Goal: Communication & Community: Answer question/provide support

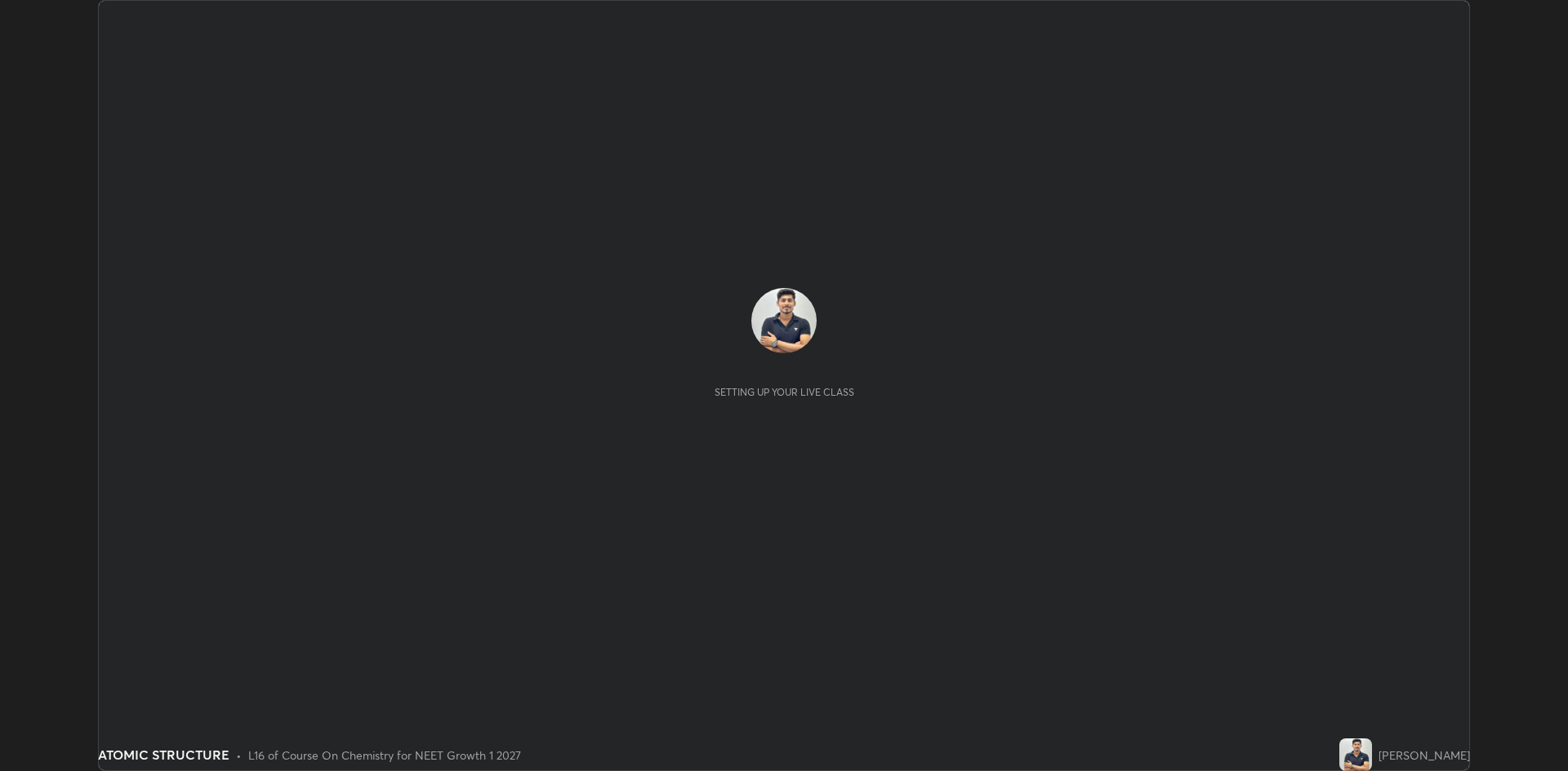
scroll to position [771, 1568]
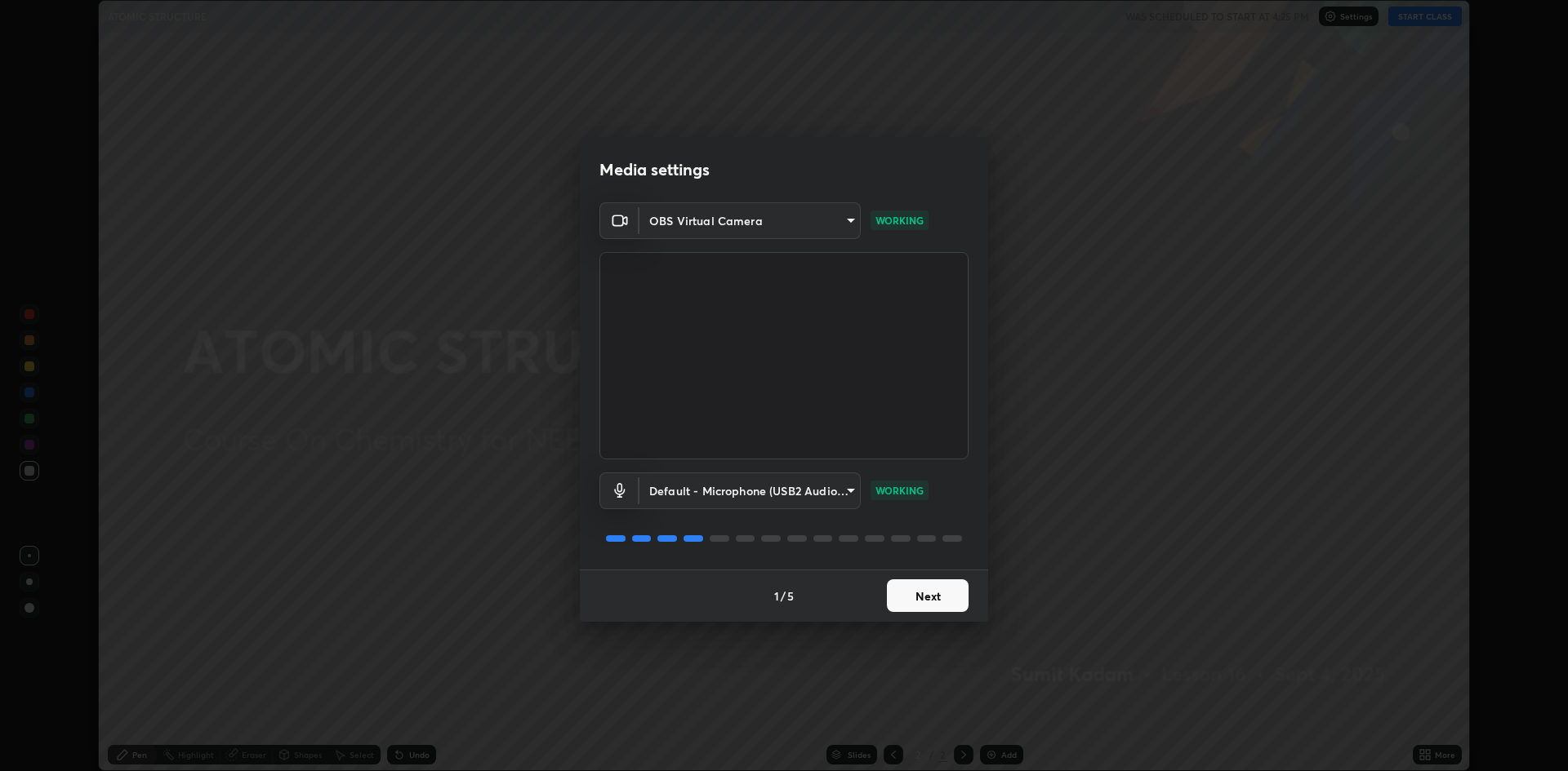
click at [960, 591] on button "Next" at bounding box center [928, 595] width 82 height 32
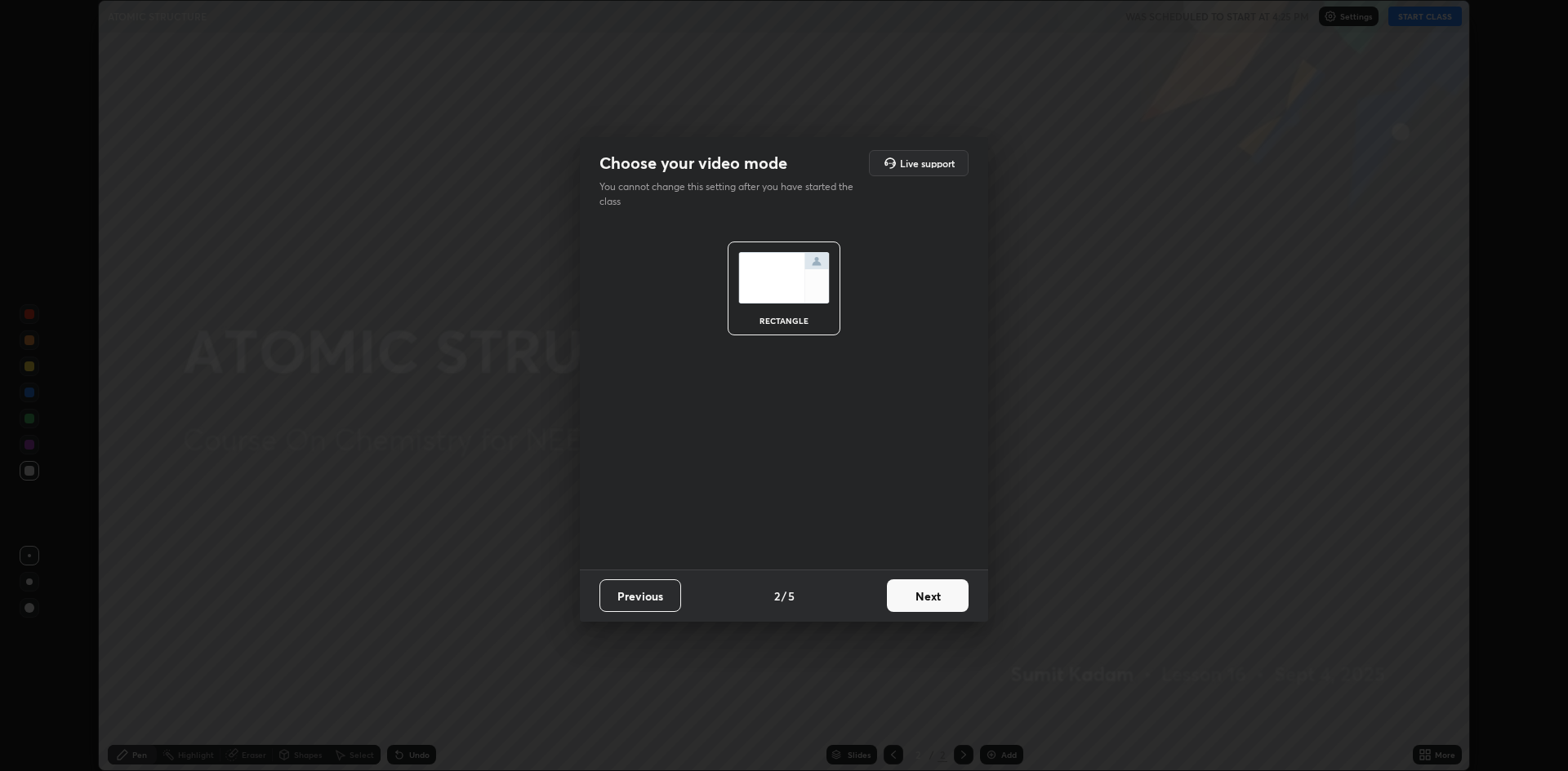
click at [937, 594] on button "Next" at bounding box center [928, 595] width 82 height 32
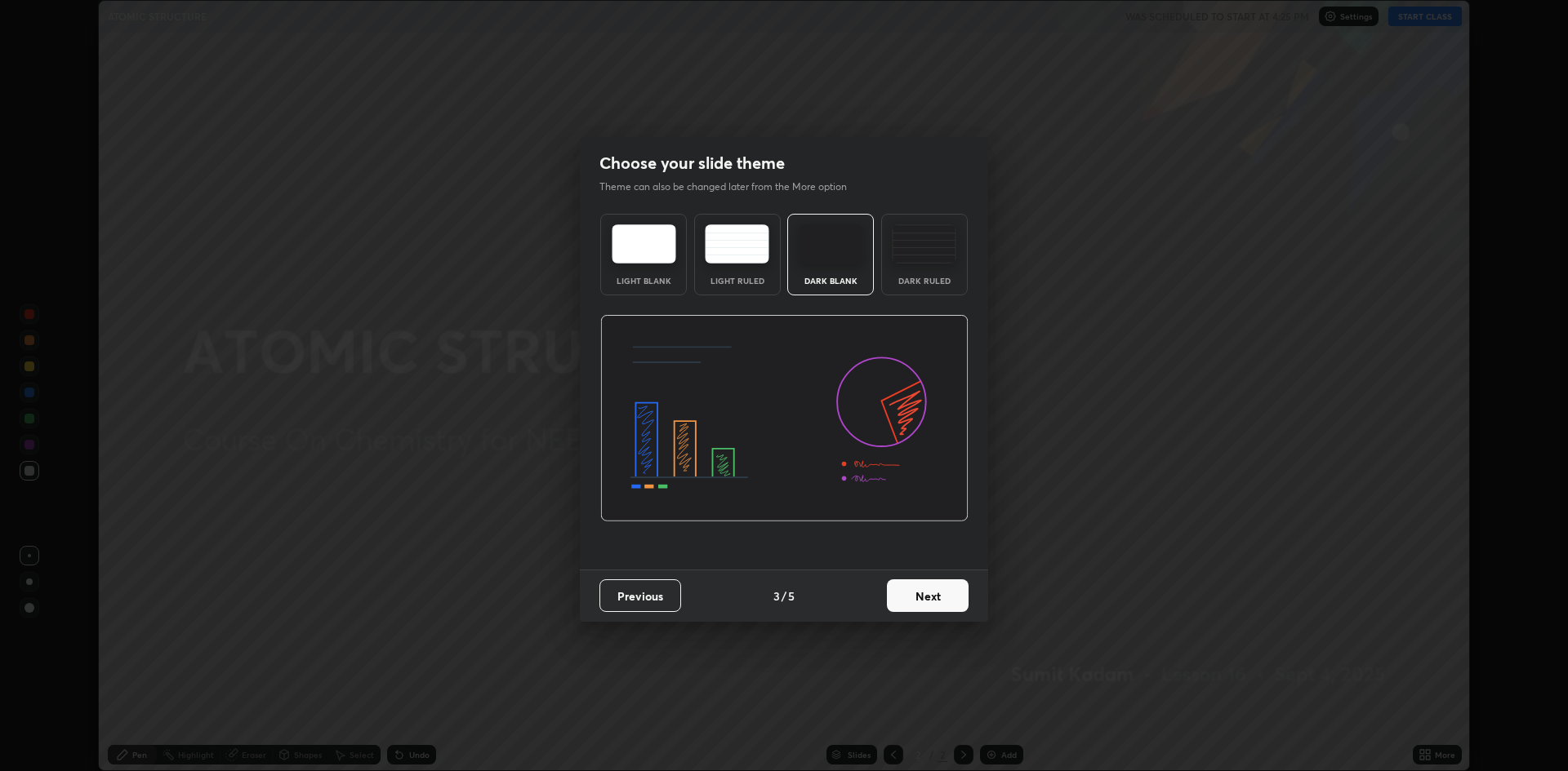
click at [929, 591] on button "Next" at bounding box center [928, 595] width 82 height 32
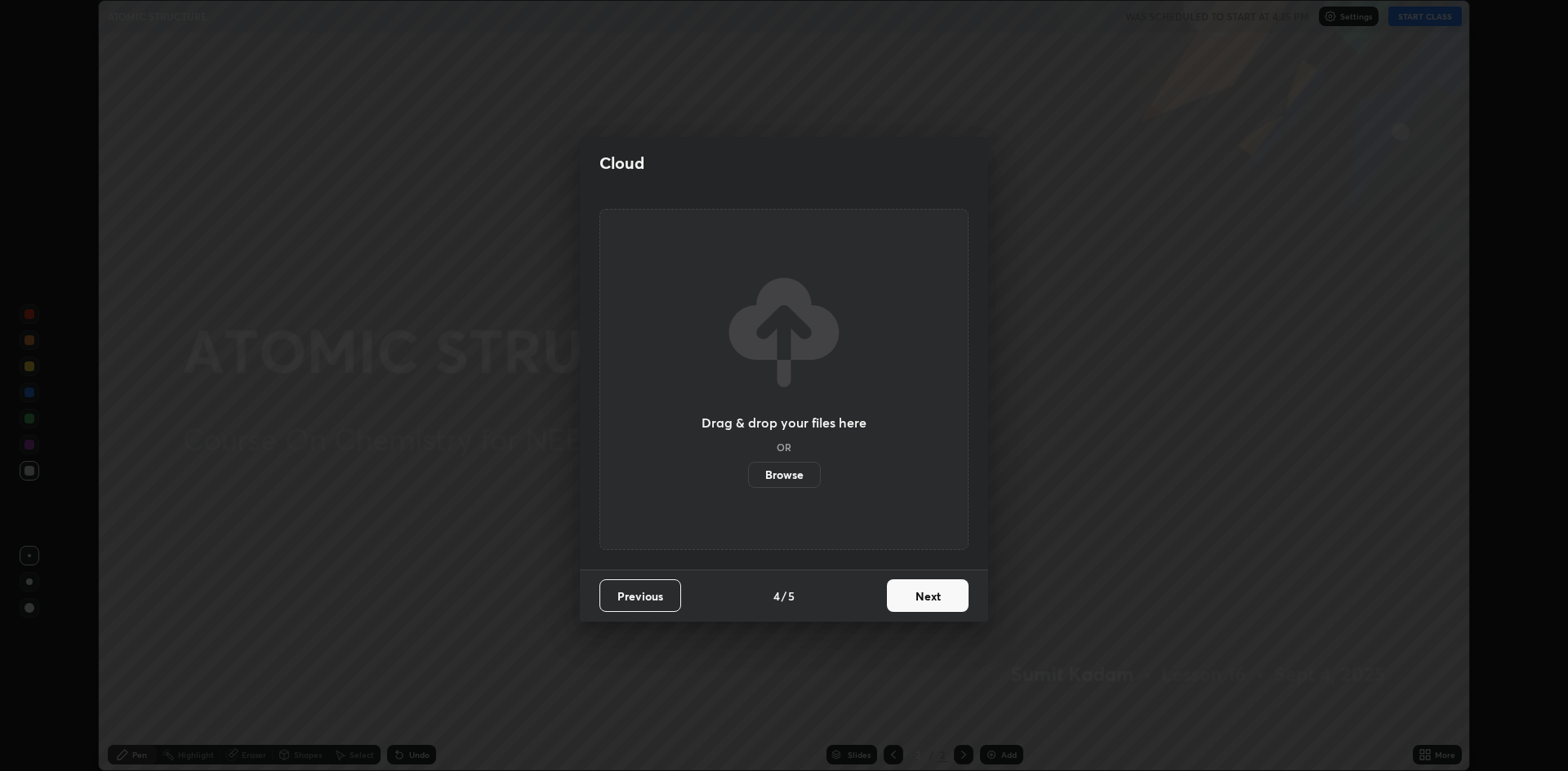
click at [925, 601] on button "Next" at bounding box center [928, 595] width 82 height 32
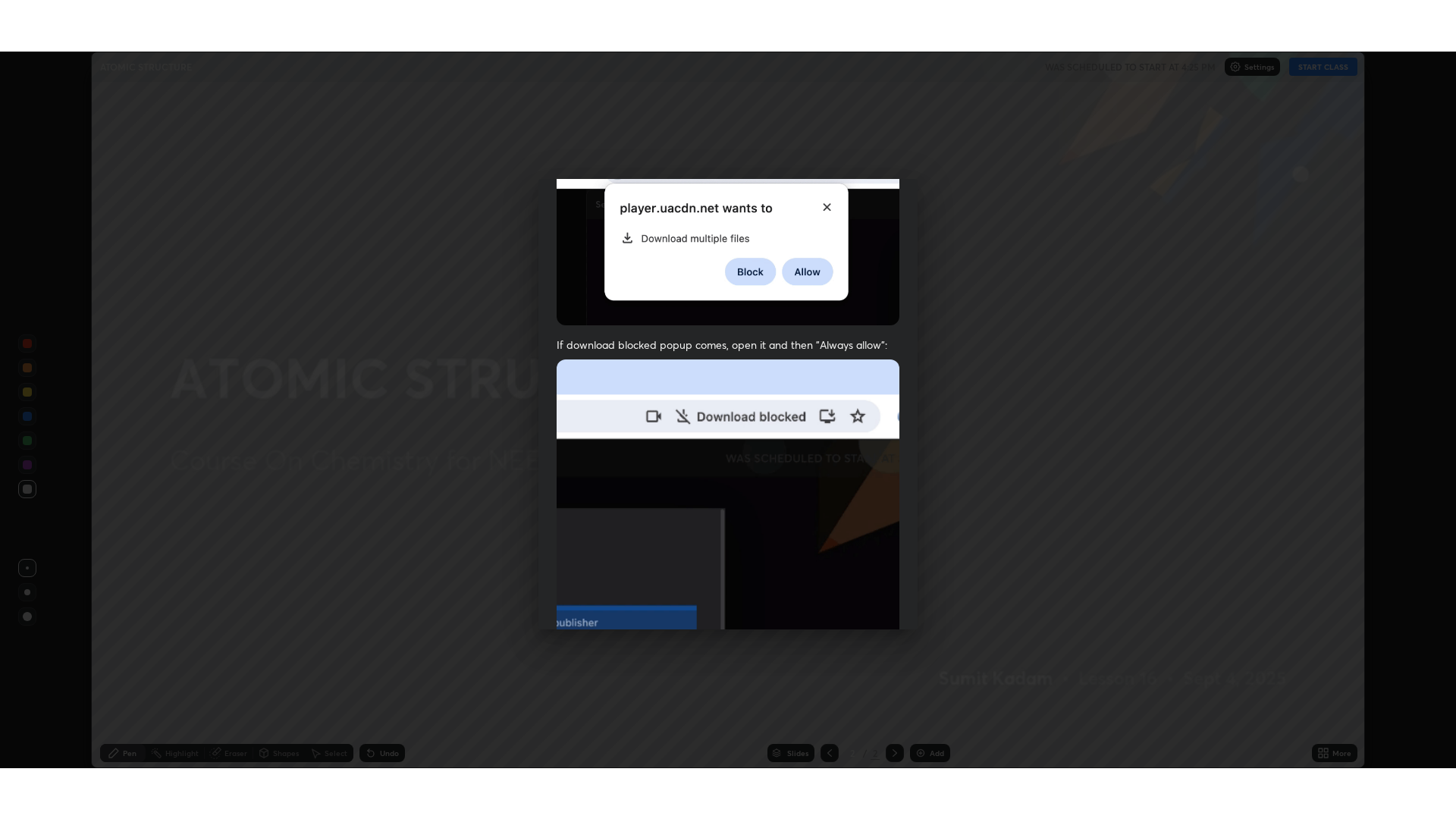
scroll to position [308, 0]
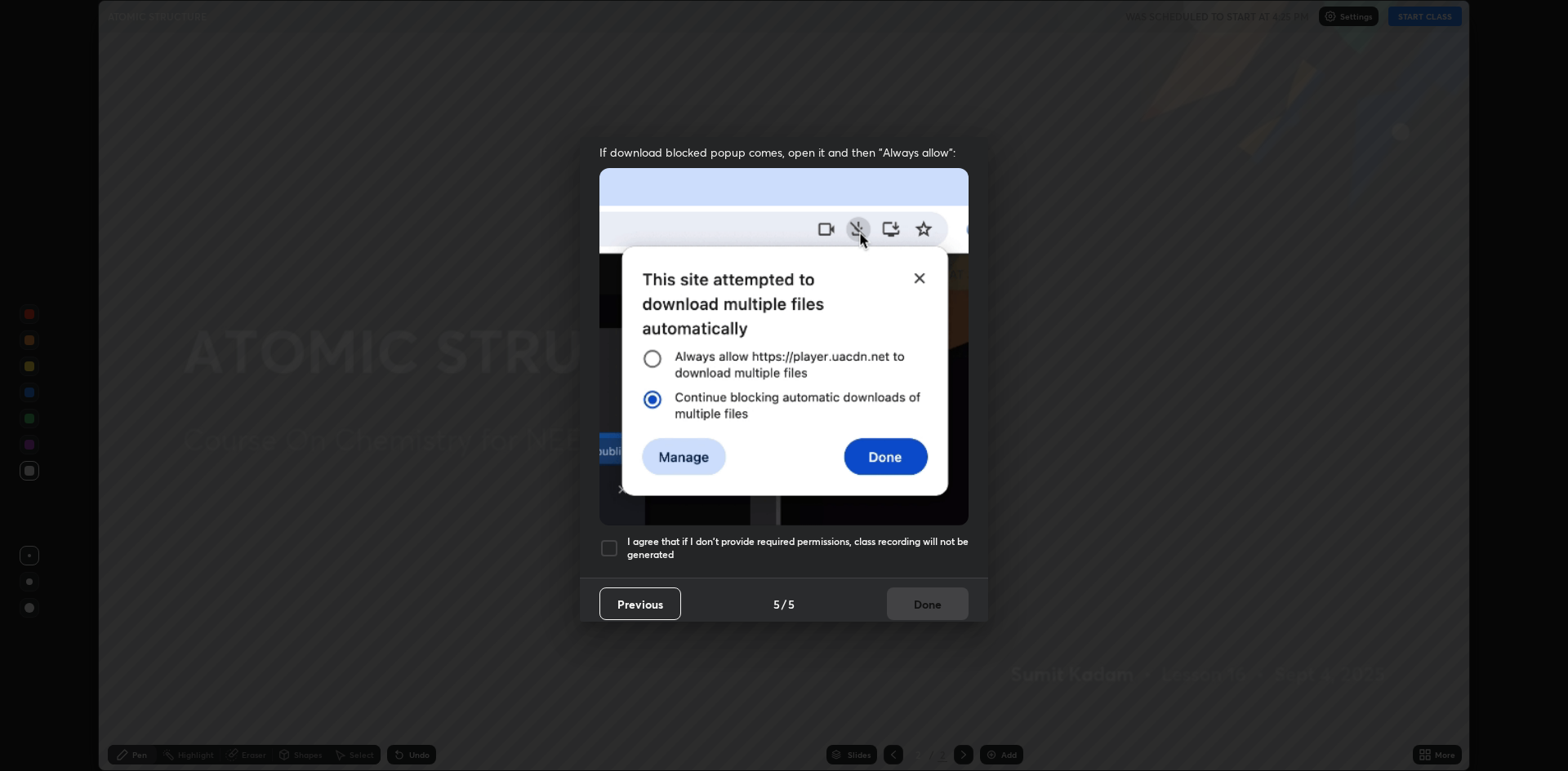
click at [613, 544] on div at bounding box center [609, 548] width 20 height 20
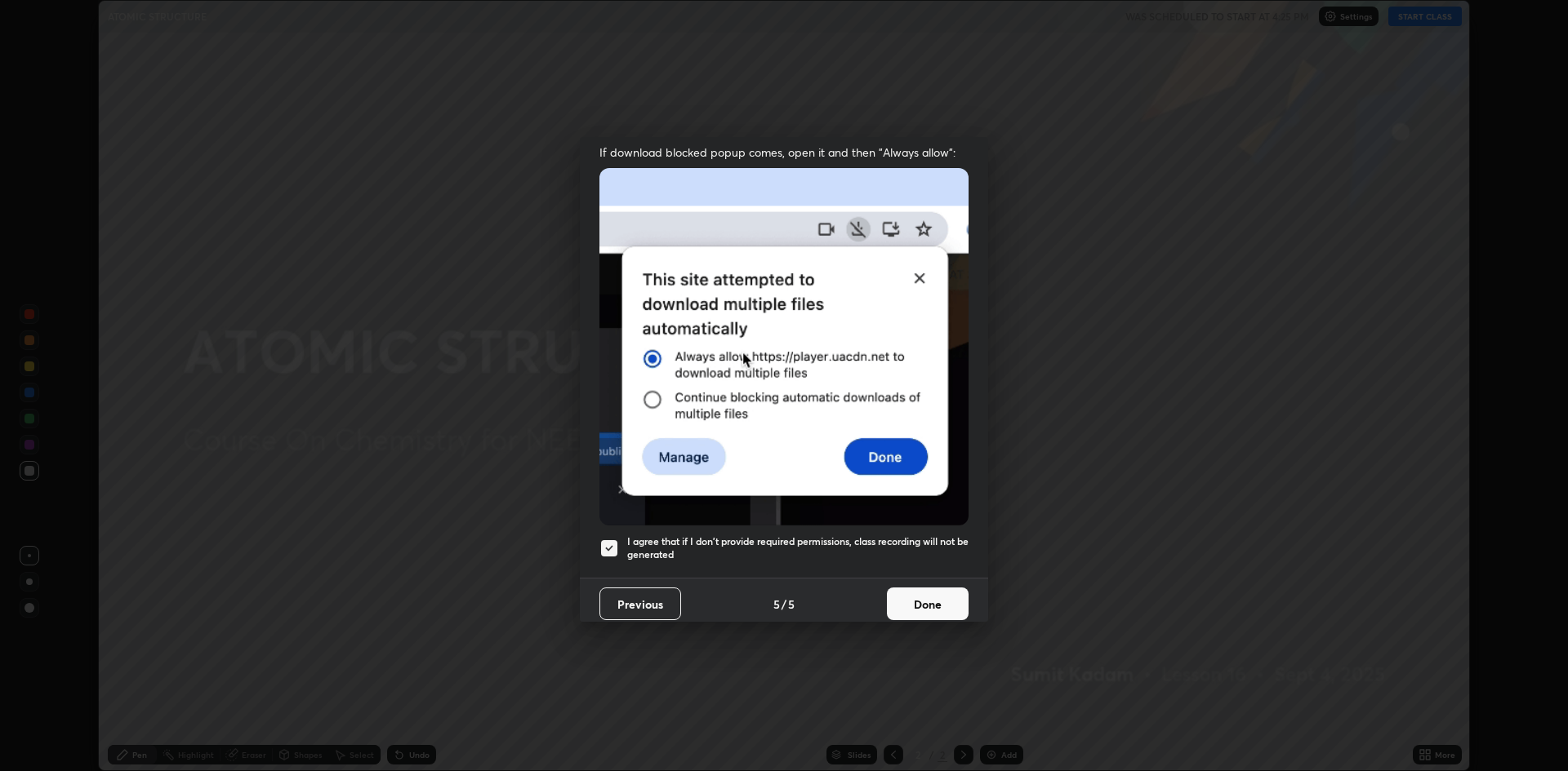
click at [902, 605] on button "Done" at bounding box center [928, 603] width 82 height 32
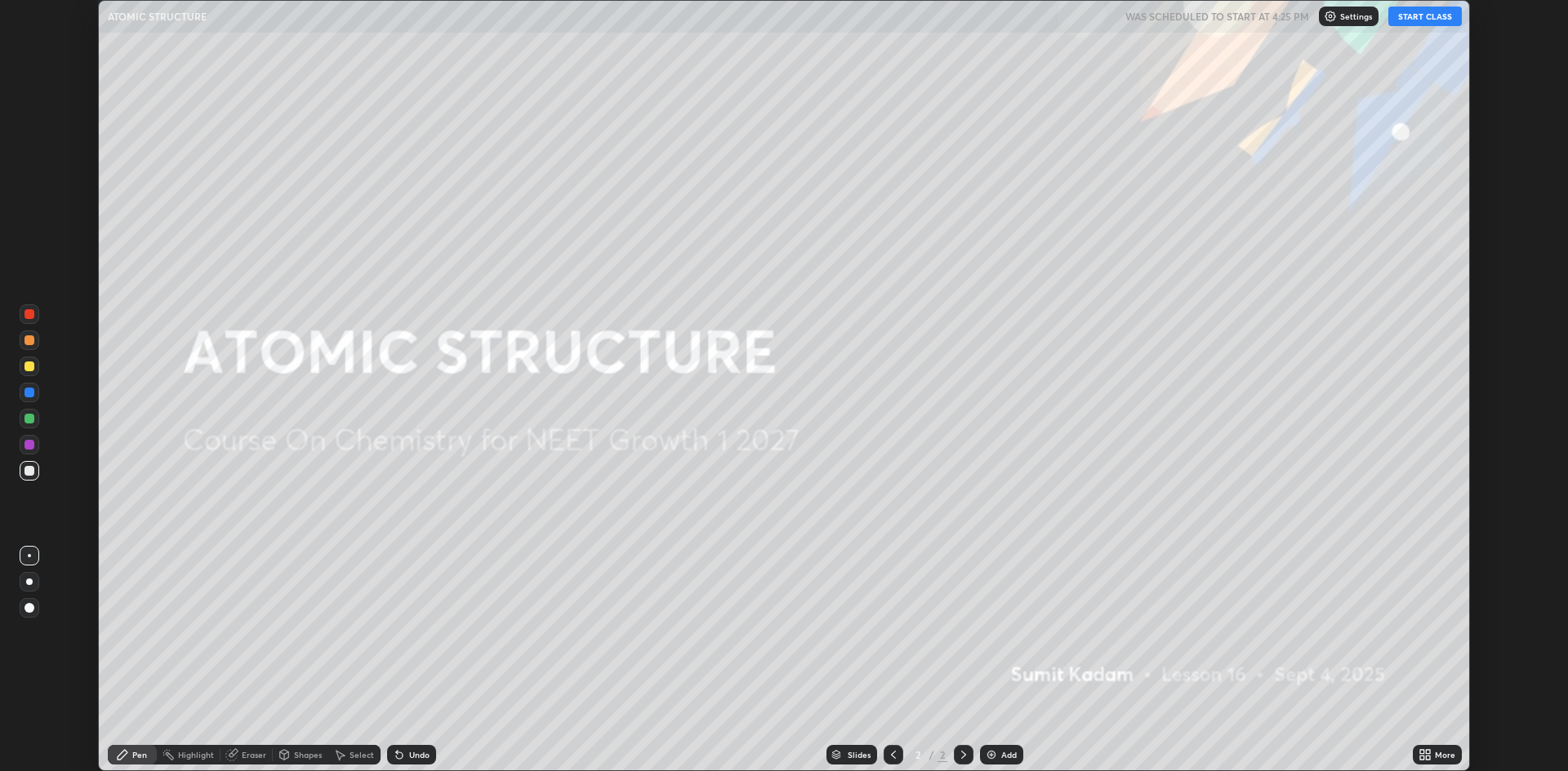
click at [1409, 15] on button "START CLASS" at bounding box center [1424, 17] width 73 height 20
click at [1434, 757] on div "More" at bounding box center [1444, 754] width 21 height 8
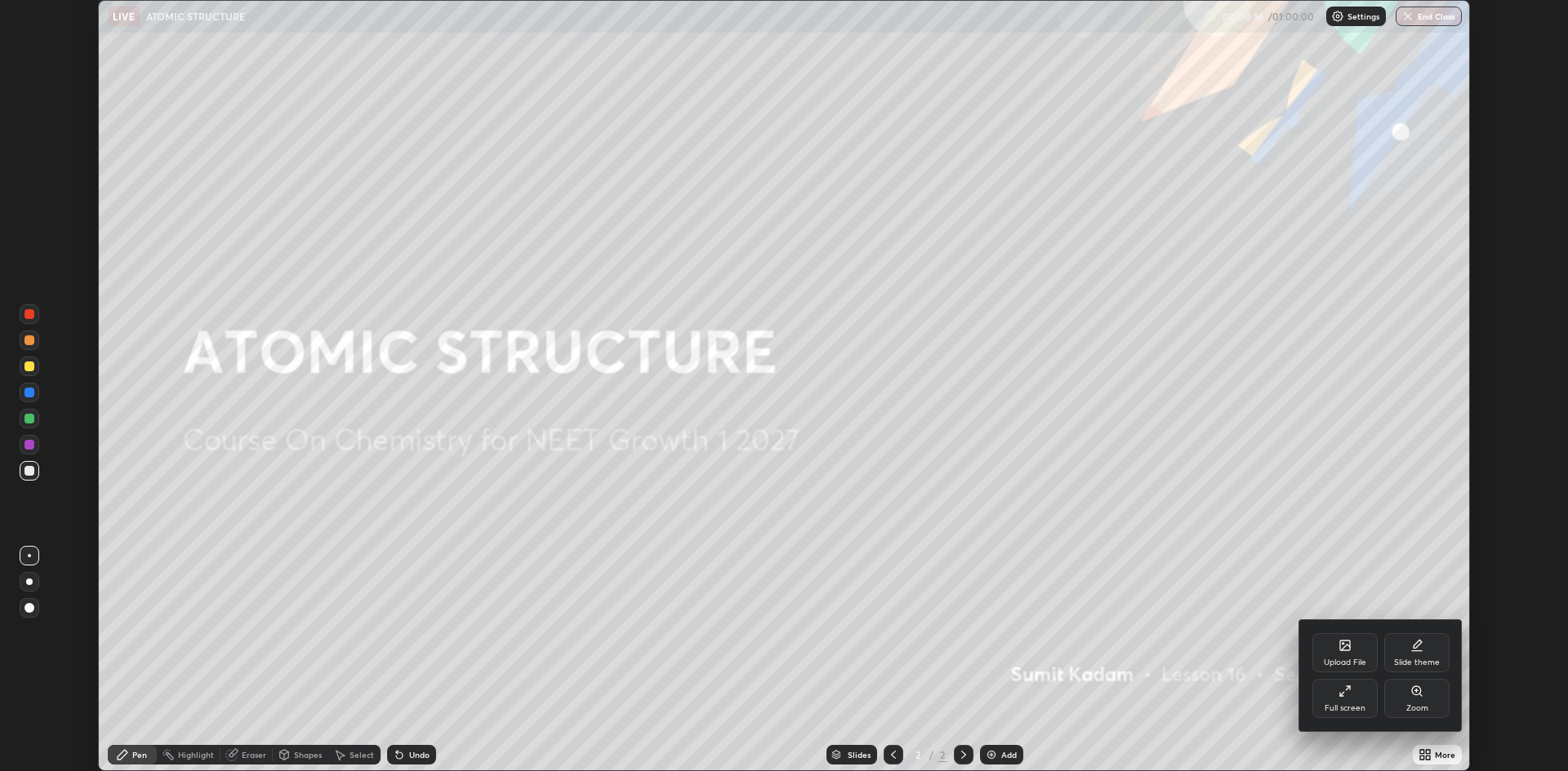
click at [1352, 698] on div "Full screen" at bounding box center [1344, 699] width 65 height 39
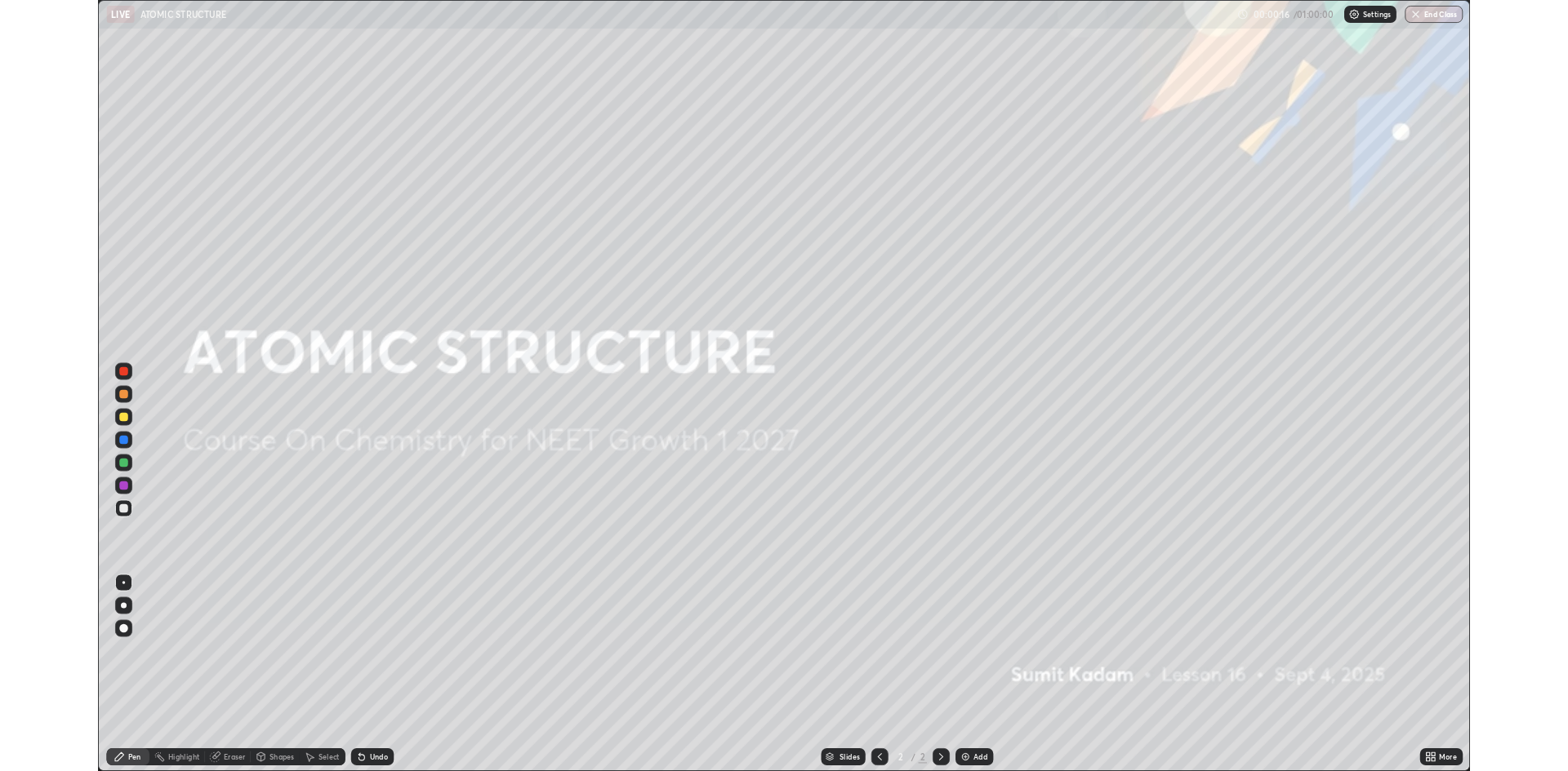
scroll to position [881, 1568]
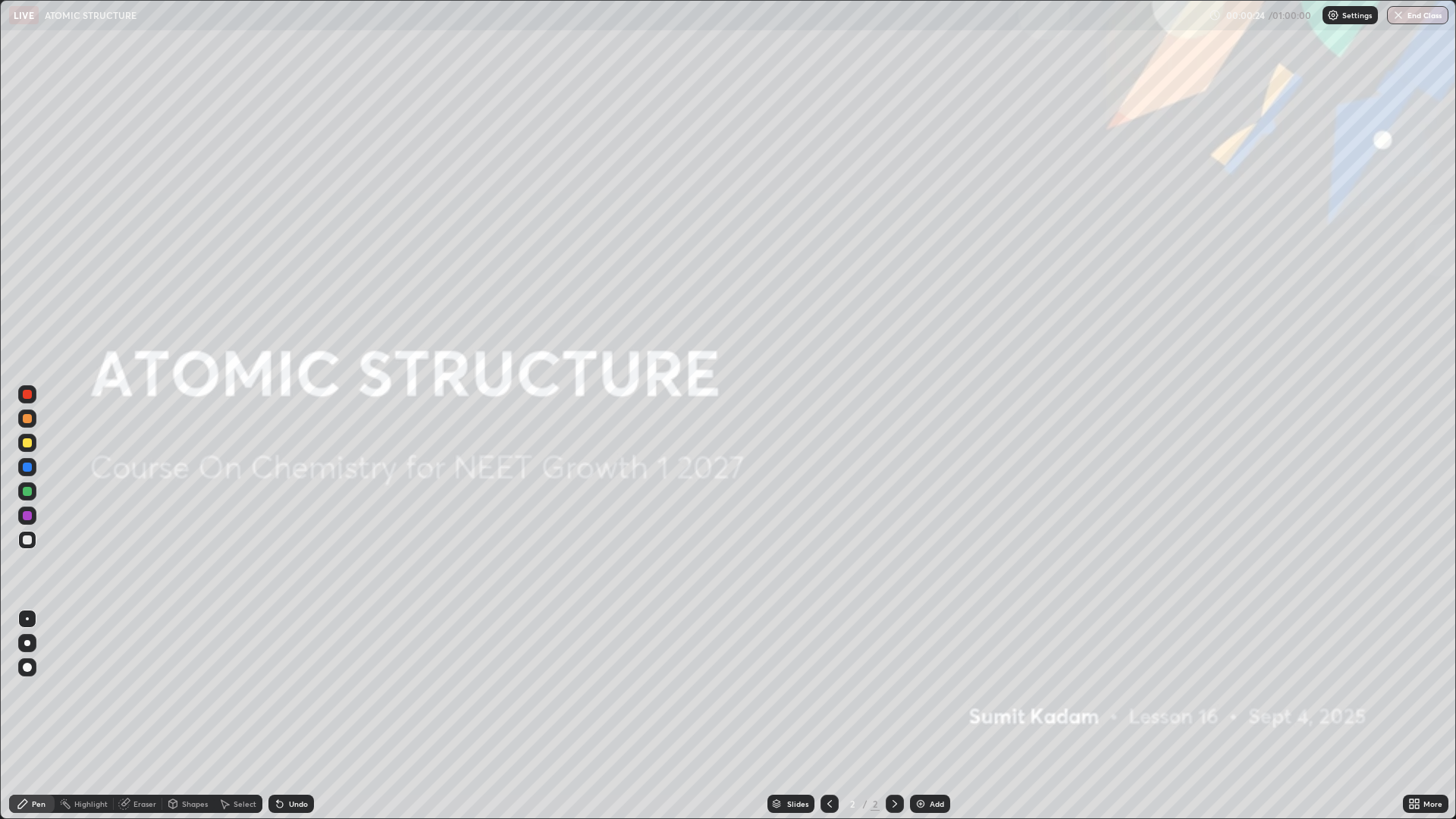
click at [924, 716] on img at bounding box center [920, 804] width 12 height 12
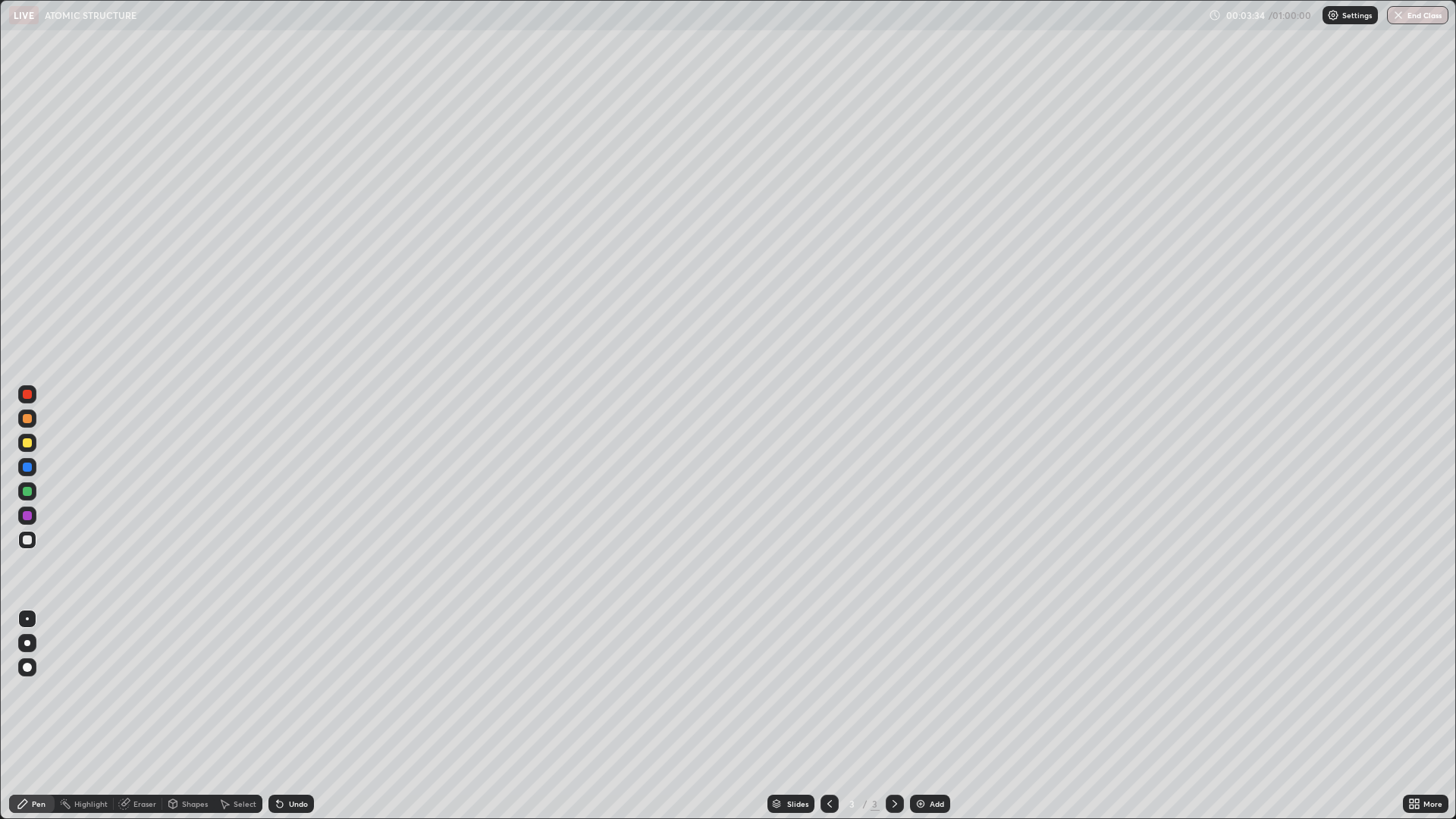
click at [25, 443] on div at bounding box center [27, 443] width 9 height 9
click at [26, 423] on div at bounding box center [27, 419] width 9 height 9
click at [294, 716] on div "Undo" at bounding box center [298, 804] width 19 height 7
click at [25, 446] on div at bounding box center [27, 443] width 9 height 9
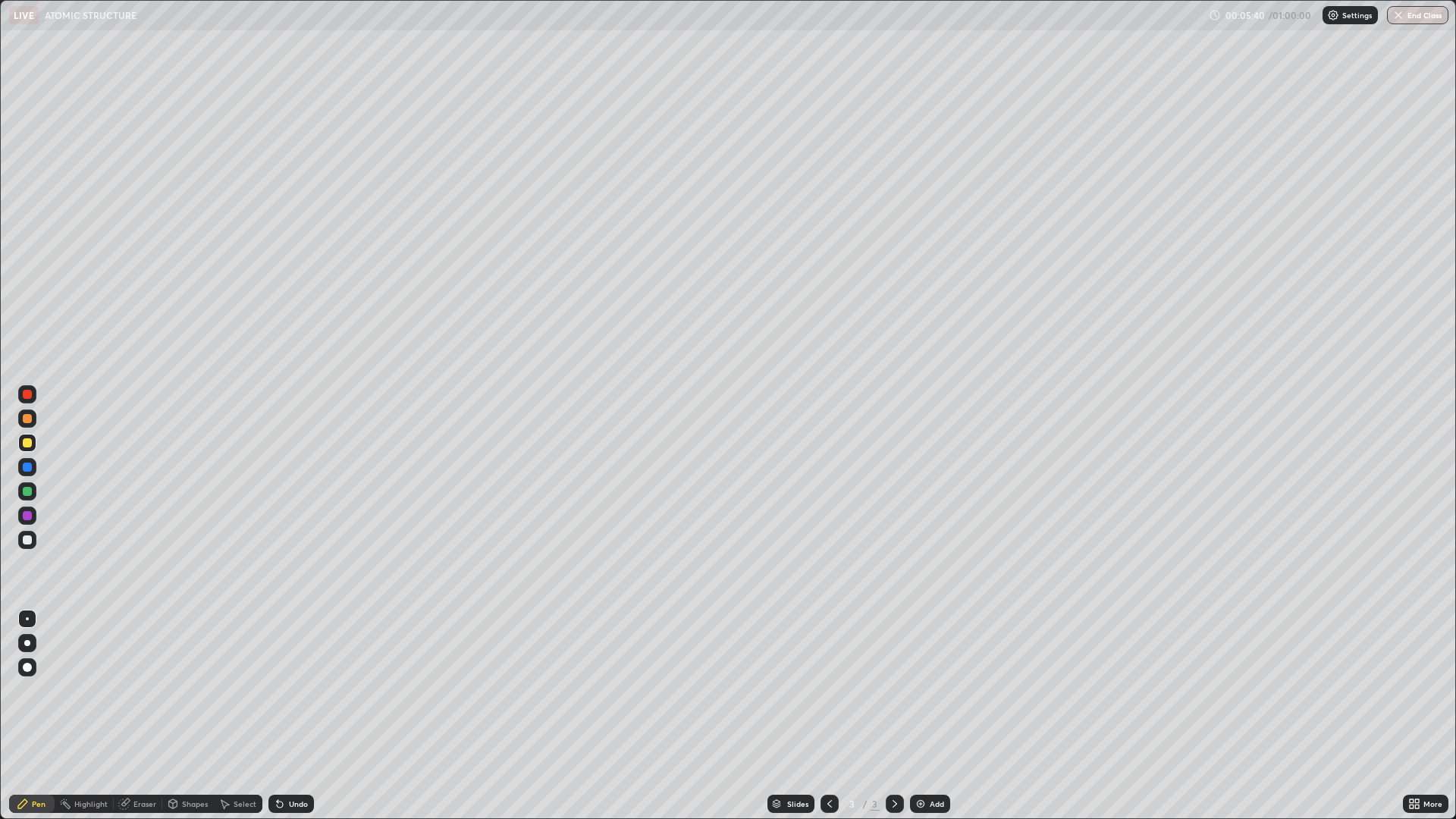
click at [26, 468] on div at bounding box center [27, 467] width 9 height 9
click at [30, 447] on div at bounding box center [27, 443] width 18 height 18
click at [296, 716] on div "Undo" at bounding box center [298, 804] width 19 height 7
click at [27, 643] on div at bounding box center [27, 643] width 6 height 6
click at [21, 512] on div at bounding box center [27, 516] width 18 height 18
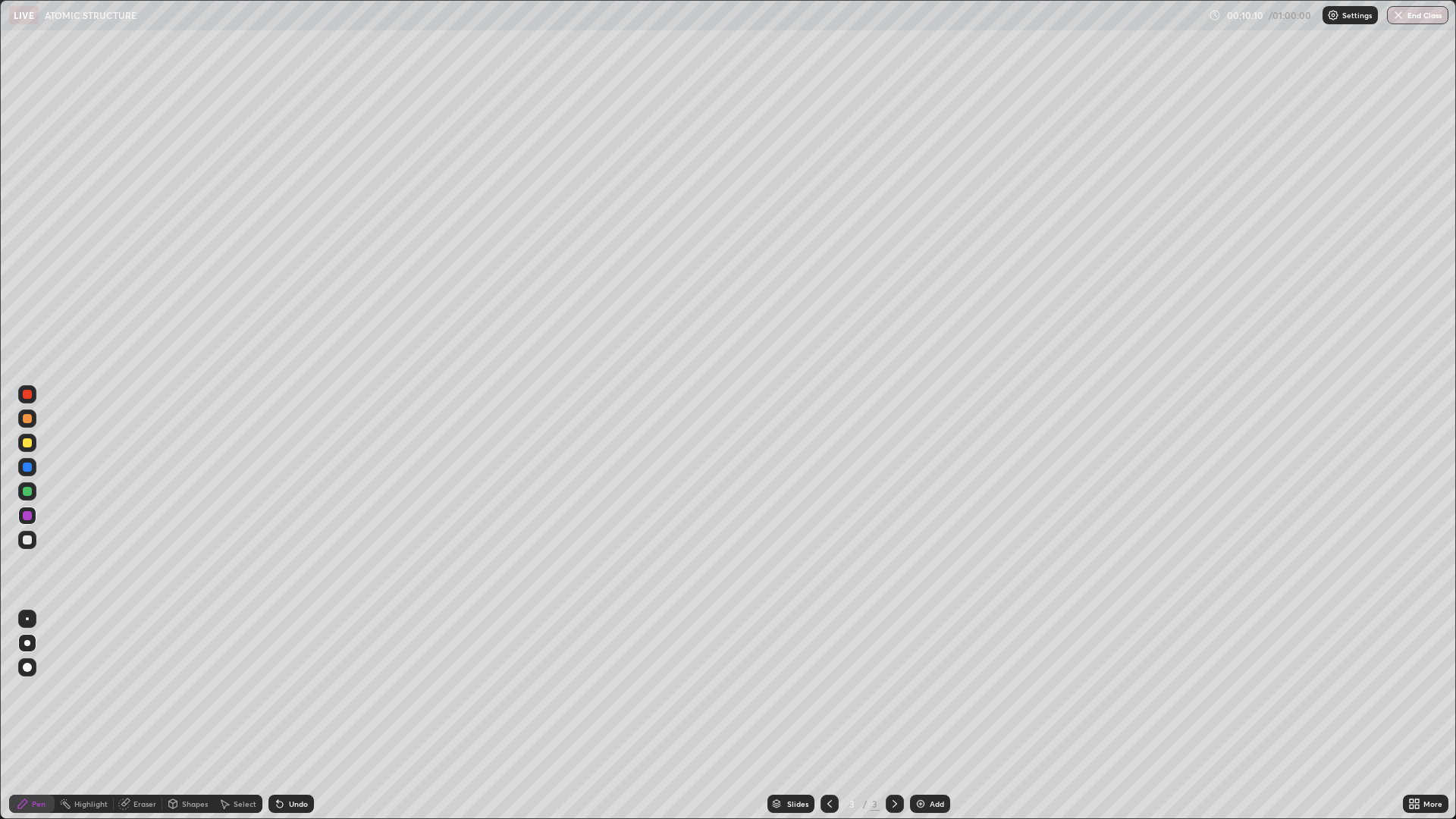
click at [25, 447] on div at bounding box center [27, 443] width 9 height 9
click at [25, 420] on div at bounding box center [27, 419] width 9 height 9
click at [926, 716] on div "Add" at bounding box center [930, 804] width 40 height 18
click at [25, 446] on div at bounding box center [27, 443] width 9 height 9
click at [27, 469] on div at bounding box center [27, 467] width 9 height 9
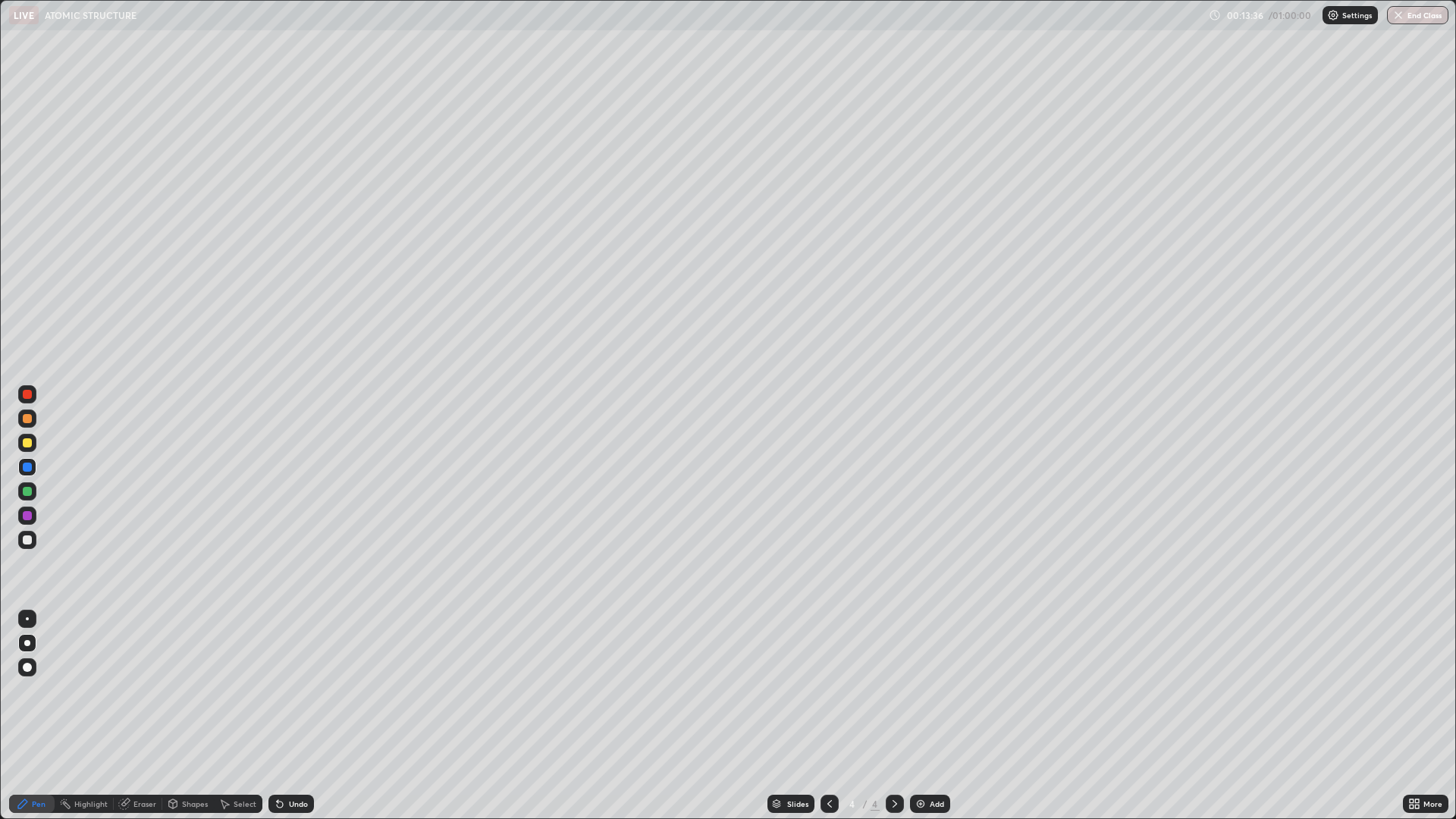
click at [28, 421] on div at bounding box center [27, 419] width 9 height 9
click at [35, 512] on div at bounding box center [27, 516] width 18 height 18
click at [854, 716] on div "4 / 4" at bounding box center [862, 804] width 83 height 30
click at [934, 716] on div "Add" at bounding box center [937, 804] width 15 height 7
click at [24, 425] on div at bounding box center [27, 419] width 18 height 18
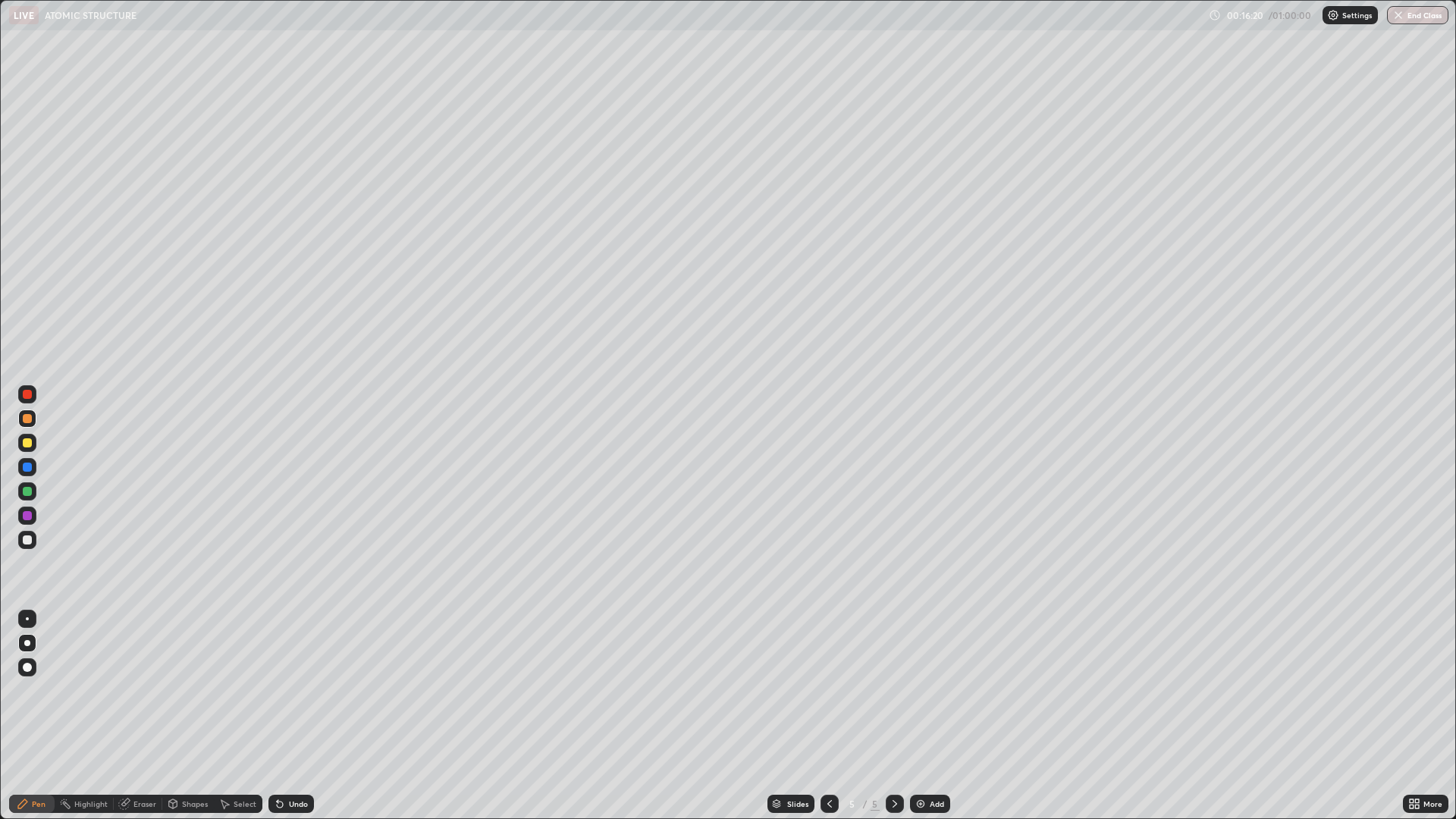
click at [24, 443] on div at bounding box center [27, 443] width 9 height 9
click at [24, 421] on div at bounding box center [27, 419] width 9 height 9
click at [23, 535] on div at bounding box center [27, 540] width 18 height 18
click at [29, 420] on div at bounding box center [27, 419] width 9 height 9
click at [137, 716] on div "Eraser" at bounding box center [138, 804] width 49 height 18
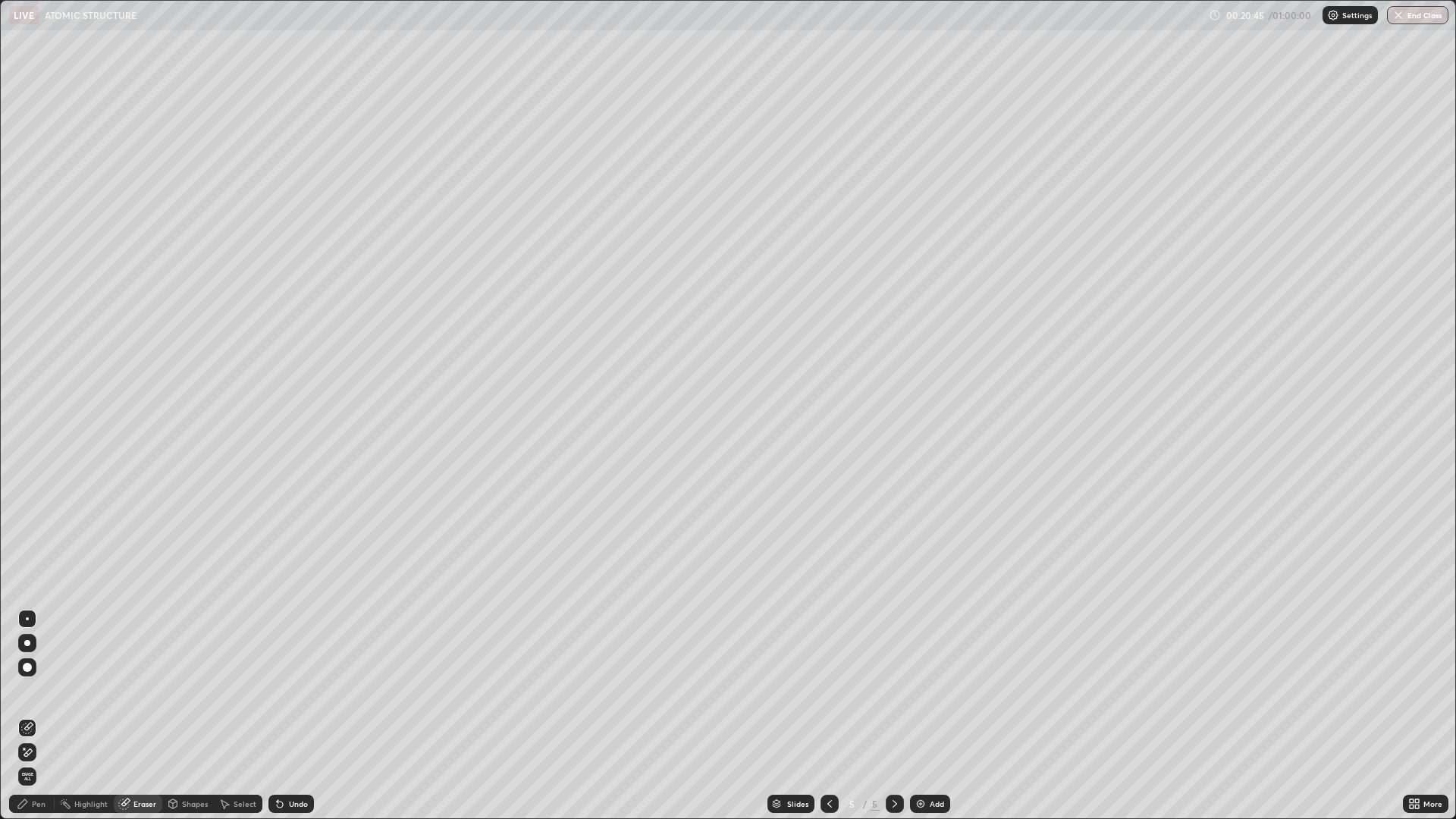
click at [24, 716] on icon at bounding box center [24, 749] width 2 height 2
click at [39, 716] on div "Pen" at bounding box center [38, 804] width 14 height 7
click at [25, 540] on div at bounding box center [27, 540] width 9 height 9
click at [27, 419] on div at bounding box center [27, 419] width 9 height 9
click at [937, 716] on div "Add" at bounding box center [937, 804] width 15 height 7
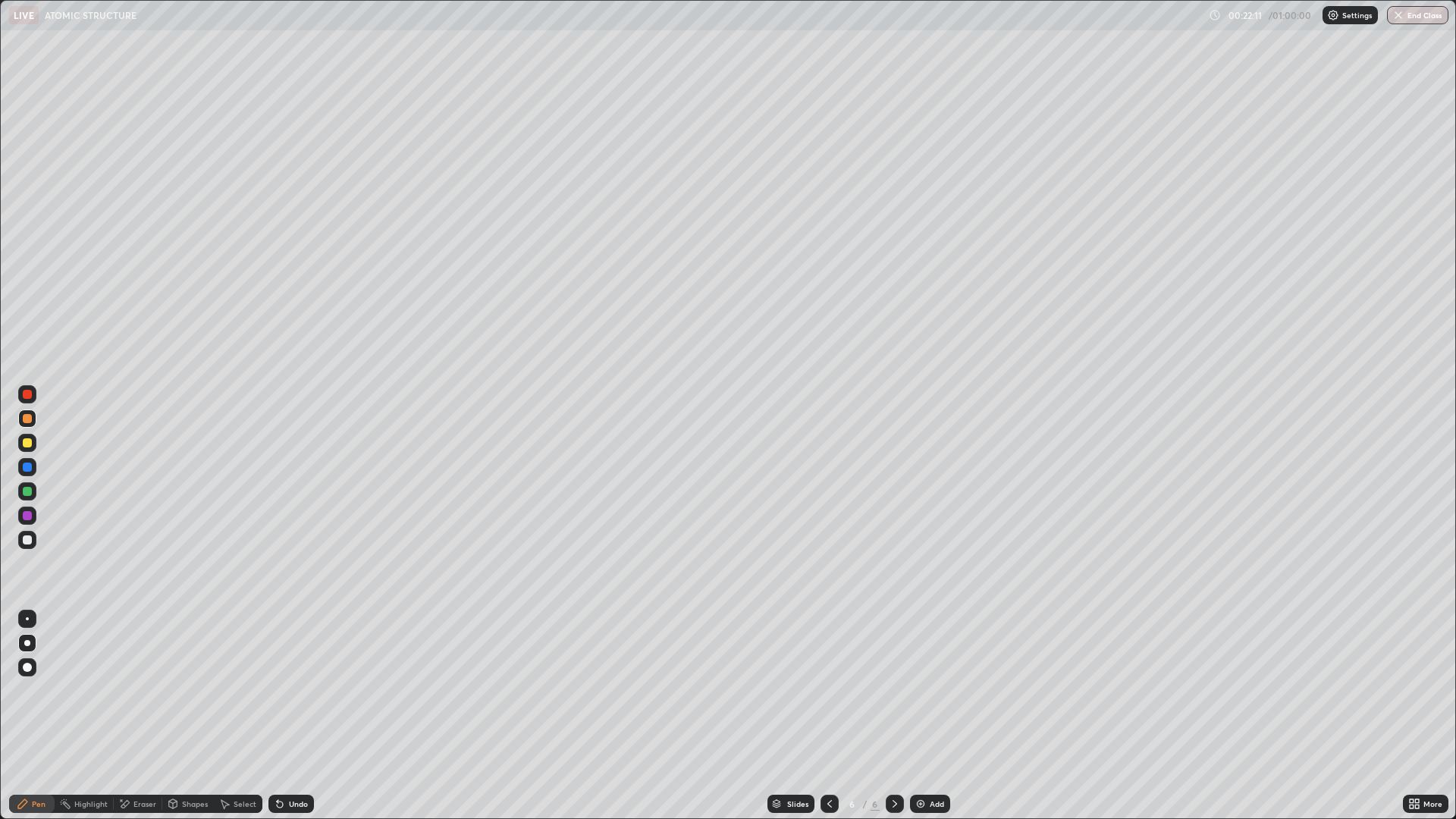
click at [34, 444] on div at bounding box center [27, 443] width 18 height 18
click at [26, 419] on div at bounding box center [27, 419] width 9 height 9
click at [30, 445] on div at bounding box center [27, 443] width 9 height 9
click at [27, 469] on div at bounding box center [27, 467] width 9 height 9
click at [34, 396] on div at bounding box center [27, 395] width 18 height 18
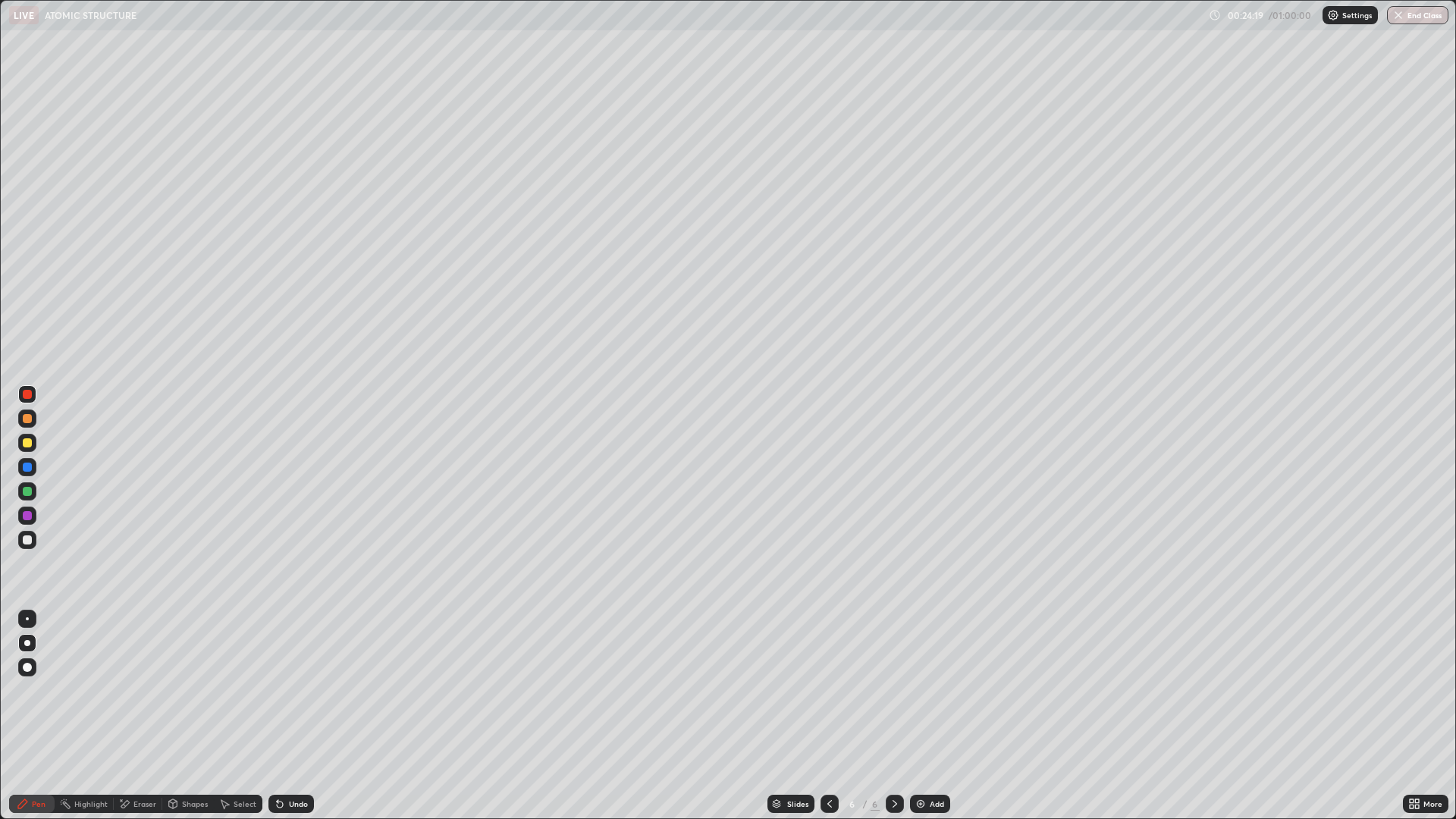
click at [829, 716] on icon at bounding box center [829, 804] width 12 height 12
click at [26, 464] on div at bounding box center [27, 467] width 9 height 9
click at [935, 716] on div "Add" at bounding box center [937, 804] width 15 height 7
click at [828, 716] on icon at bounding box center [829, 804] width 12 height 12
click at [892, 716] on icon at bounding box center [894, 804] width 12 height 12
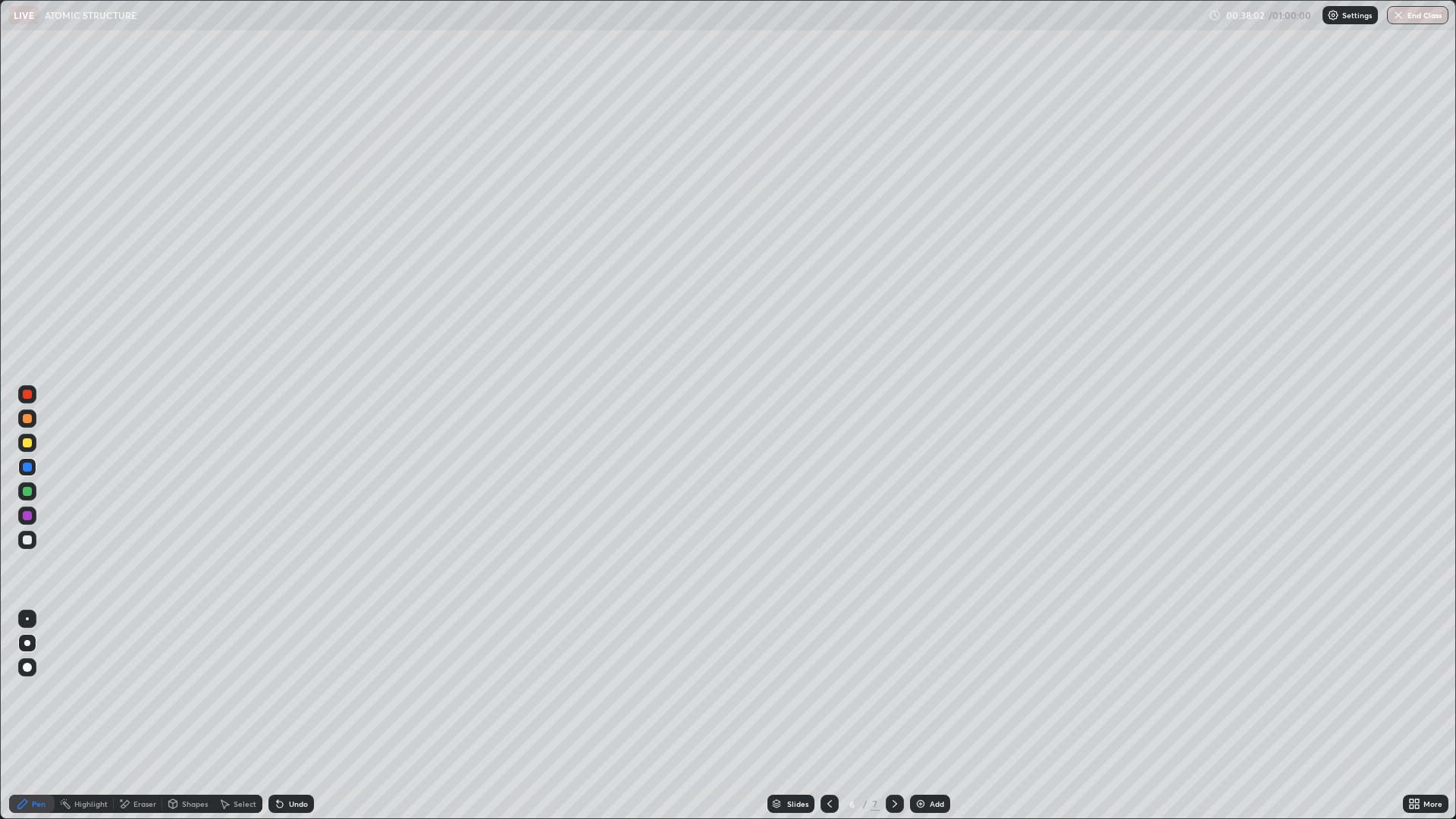
click at [28, 443] on div at bounding box center [27, 443] width 9 height 9
click at [285, 716] on div "Undo" at bounding box center [291, 804] width 45 height 18
click at [284, 716] on icon at bounding box center [279, 804] width 12 height 12
click at [286, 716] on div "Undo" at bounding box center [291, 804] width 45 height 18
click at [289, 716] on div "Undo" at bounding box center [298, 804] width 19 height 7
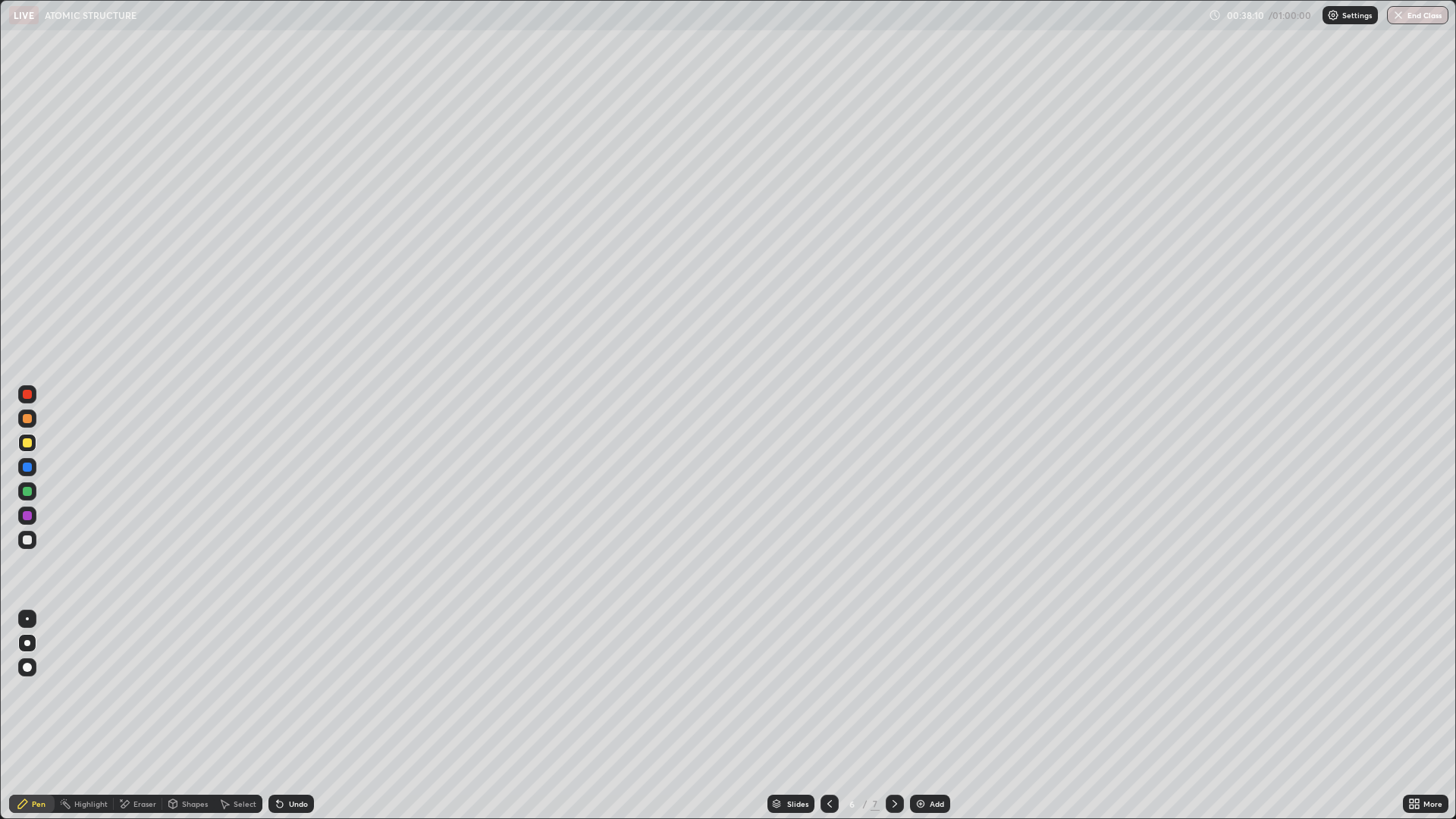
click at [289, 716] on div "Undo" at bounding box center [291, 804] width 45 height 18
click at [286, 716] on div "Undo" at bounding box center [291, 804] width 45 height 18
click at [828, 716] on icon at bounding box center [829, 804] width 12 height 12
click at [893, 716] on icon at bounding box center [894, 804] width 12 height 12
click at [829, 716] on div at bounding box center [830, 804] width 18 height 30
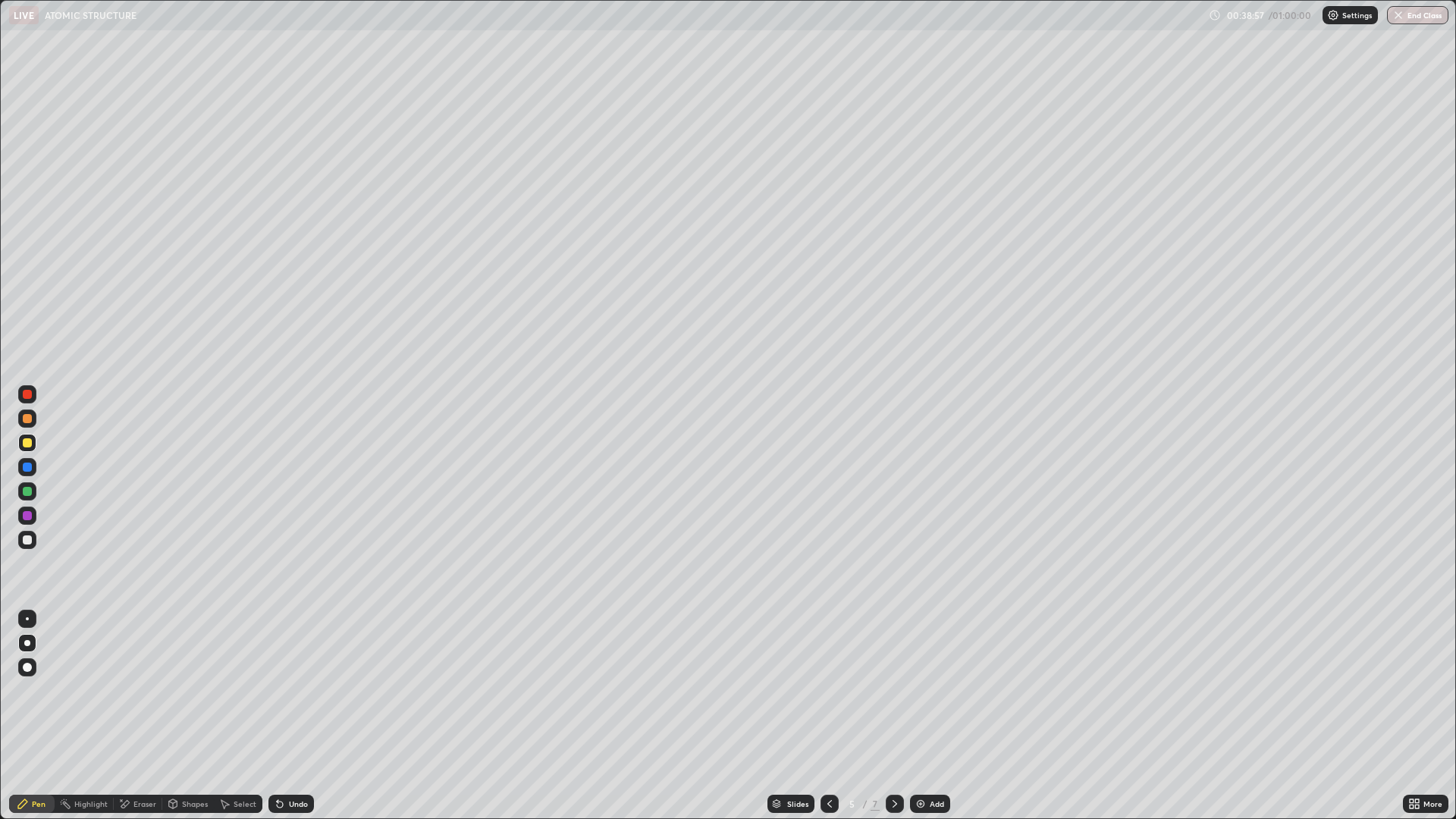
click at [893, 716] on icon at bounding box center [894, 804] width 12 height 12
click at [894, 716] on icon at bounding box center [894, 804] width 12 height 12
click at [828, 716] on icon at bounding box center [829, 804] width 12 height 12
click at [827, 716] on icon at bounding box center [829, 804] width 12 height 12
click at [893, 716] on icon at bounding box center [894, 804] width 12 height 12
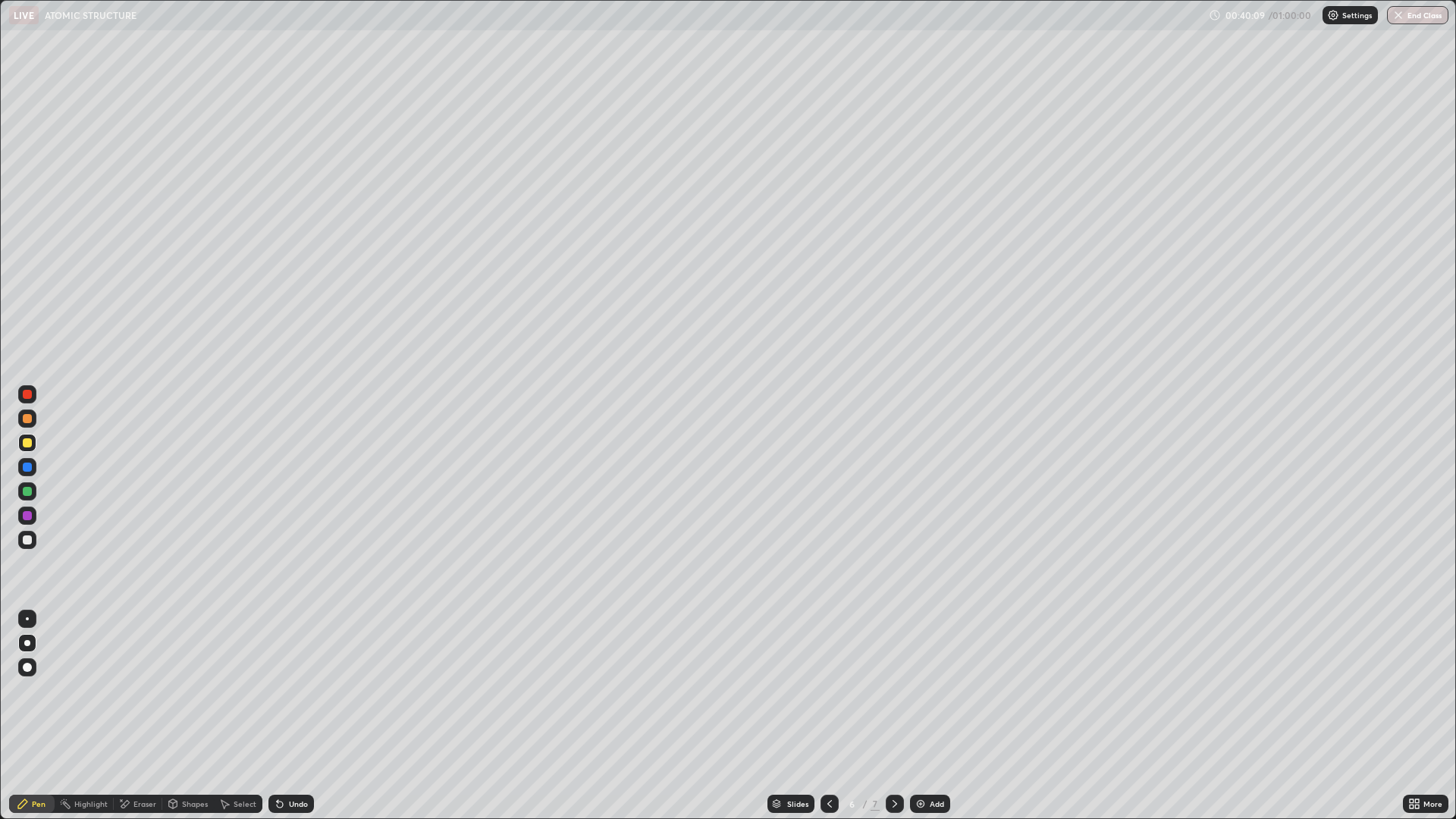
click at [924, 716] on img at bounding box center [920, 804] width 12 height 12
click at [0, 716] on div "Pen Highlight Eraser Shapes Select Undo Slides 7 / 8 Add More" at bounding box center [728, 804] width 1456 height 30
click at [131, 716] on div "Eraser" at bounding box center [138, 804] width 49 height 18
click at [31, 716] on div "Pen" at bounding box center [32, 804] width 45 height 18
click at [827, 716] on icon at bounding box center [829, 804] width 12 height 12
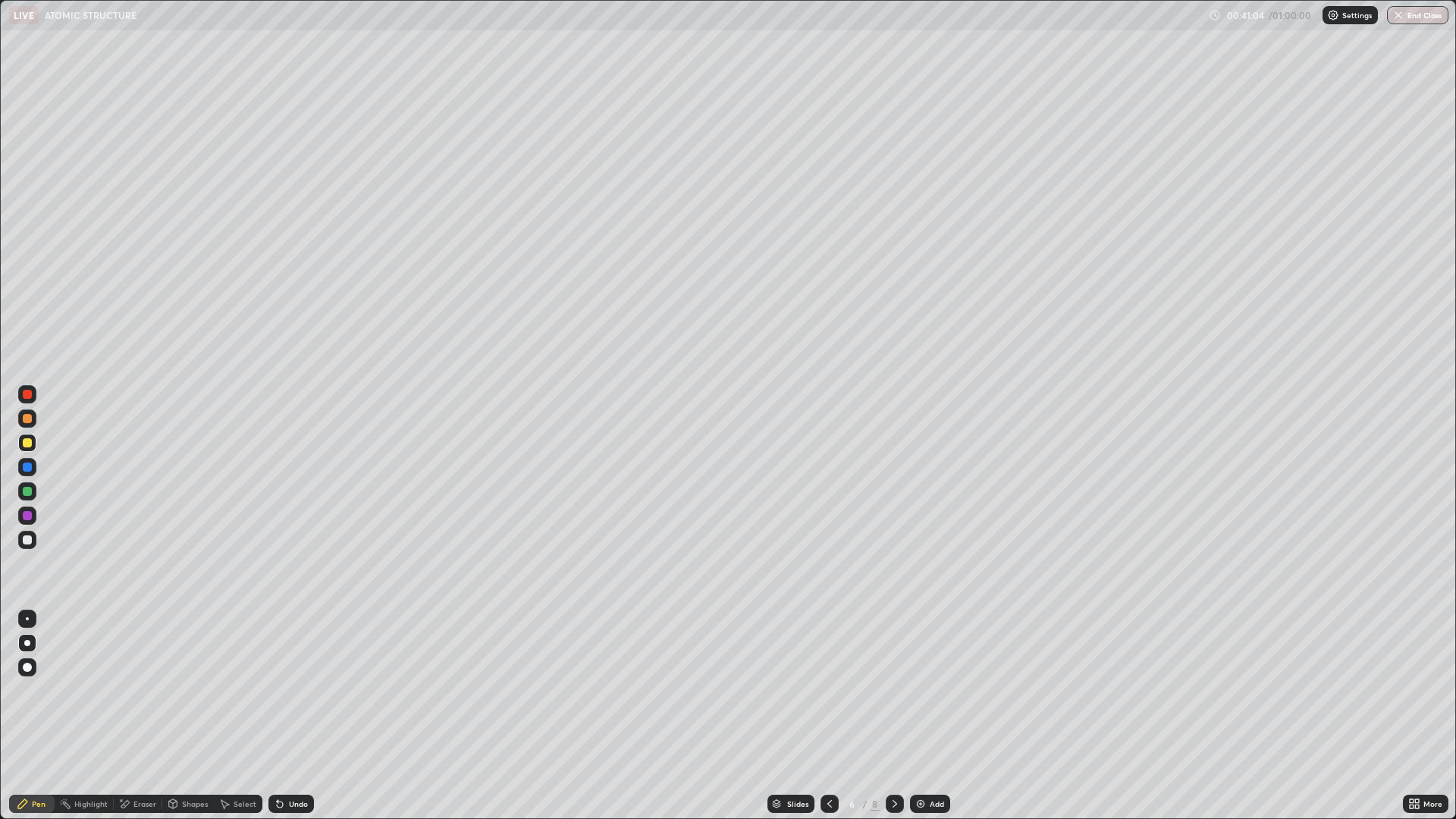
click at [28, 423] on div at bounding box center [27, 419] width 9 height 9
click at [893, 716] on icon at bounding box center [894, 804] width 12 height 12
click at [828, 716] on icon at bounding box center [829, 804] width 12 height 12
click at [900, 716] on div at bounding box center [895, 804] width 18 height 18
click at [27, 490] on div at bounding box center [27, 492] width 9 height 9
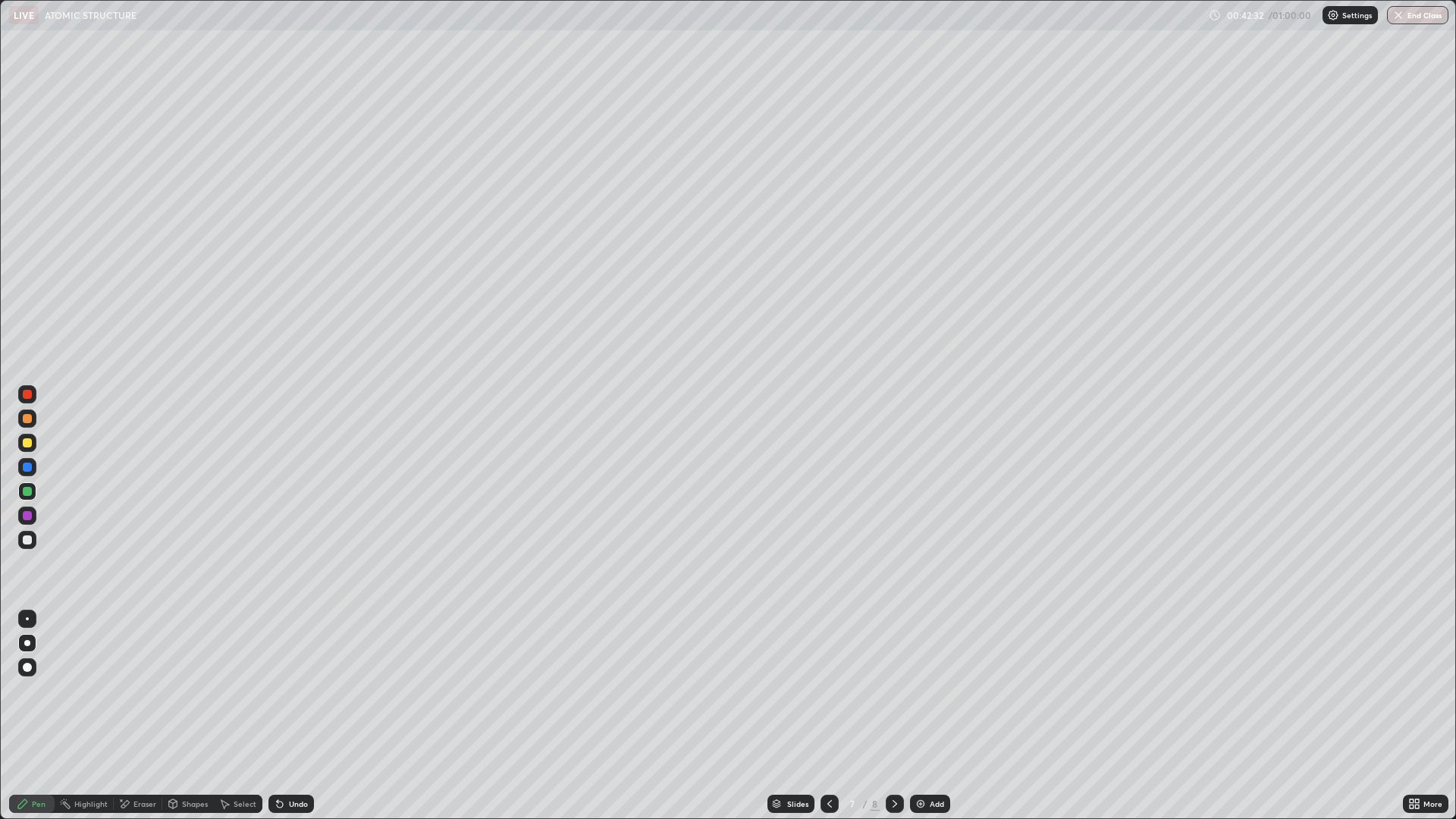
click at [828, 716] on icon at bounding box center [829, 804] width 5 height 7
click at [889, 716] on div at bounding box center [895, 804] width 18 height 30
click at [930, 716] on div "Add" at bounding box center [937, 804] width 15 height 7
click at [893, 716] on icon at bounding box center [894, 804] width 12 height 12
click at [1422, 13] on button "End Class" at bounding box center [1418, 15] width 60 height 18
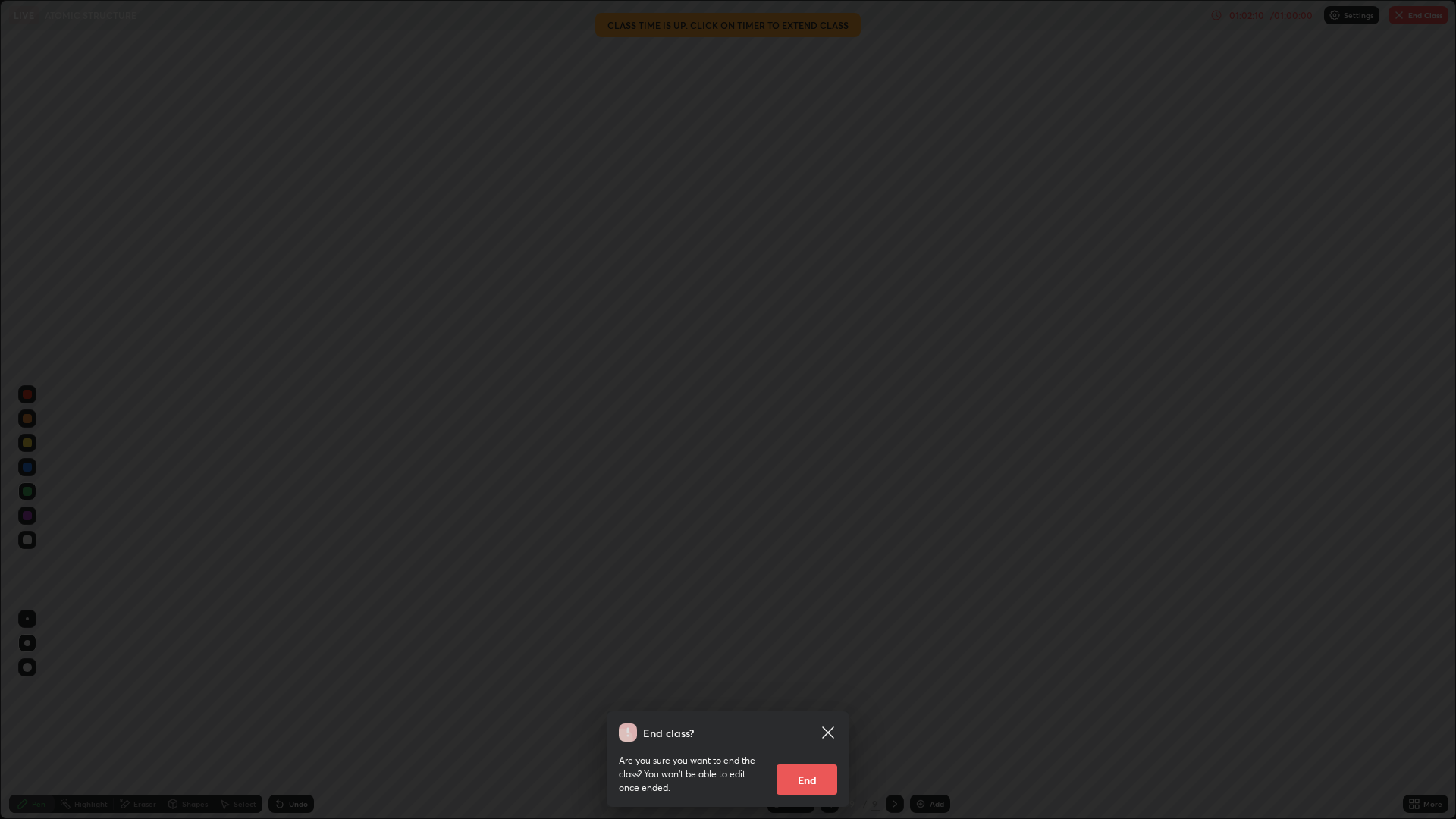
click at [812, 716] on button "End" at bounding box center [806, 779] width 61 height 30
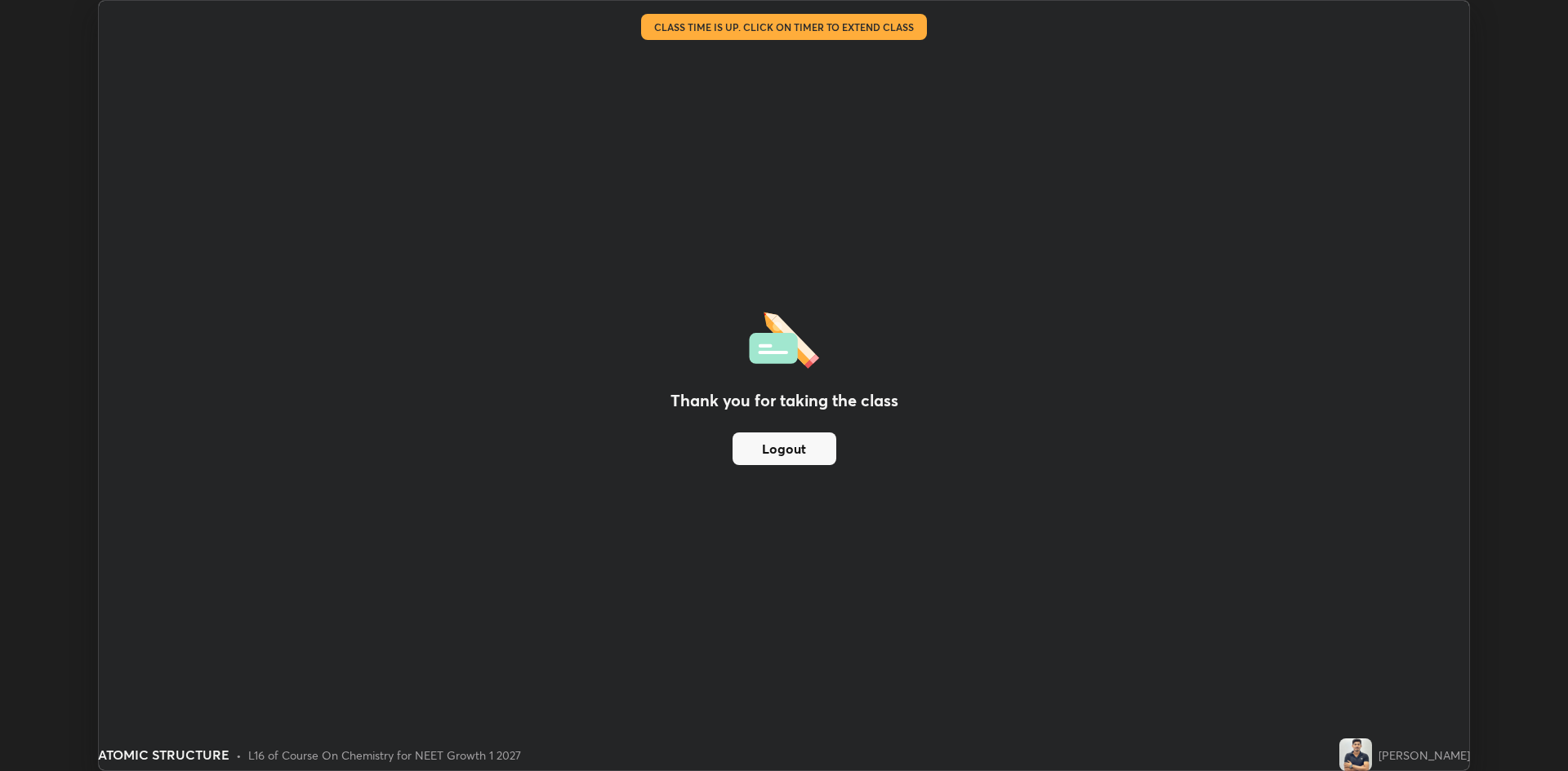
scroll to position [80843, 80079]
